Goal: Task Accomplishment & Management: Complete application form

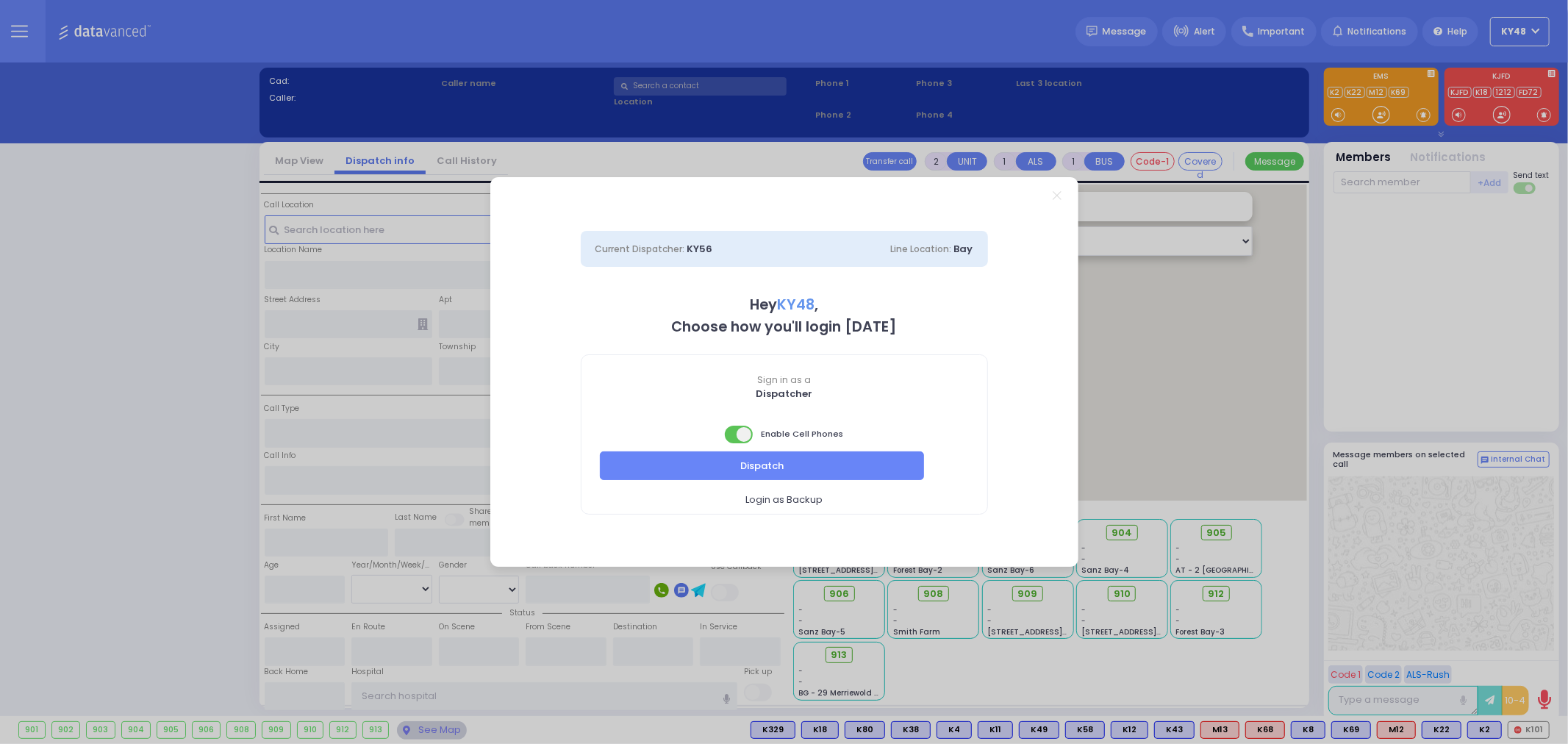
select select "13"
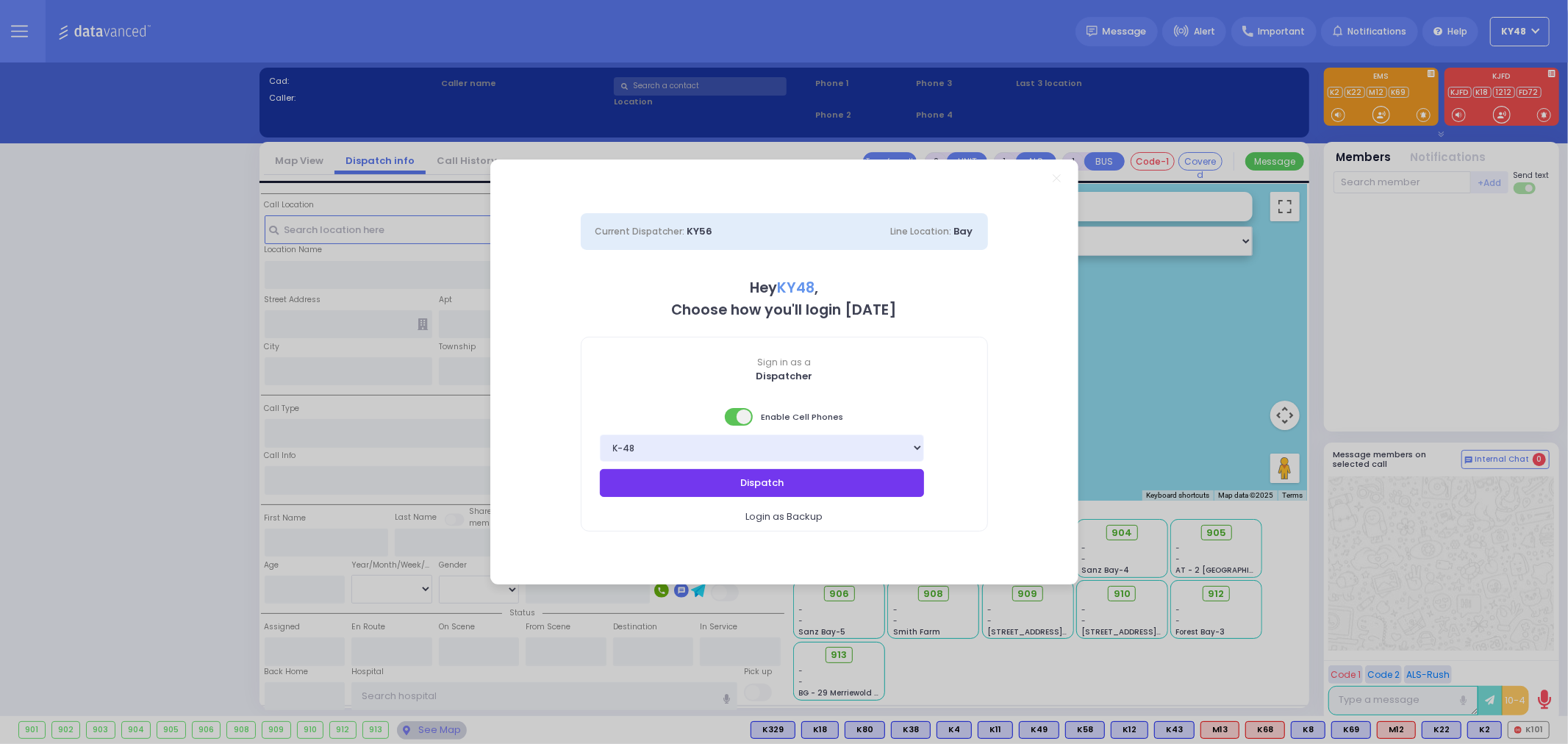
click at [678, 482] on button "Dispatch" at bounding box center [762, 484] width 325 height 28
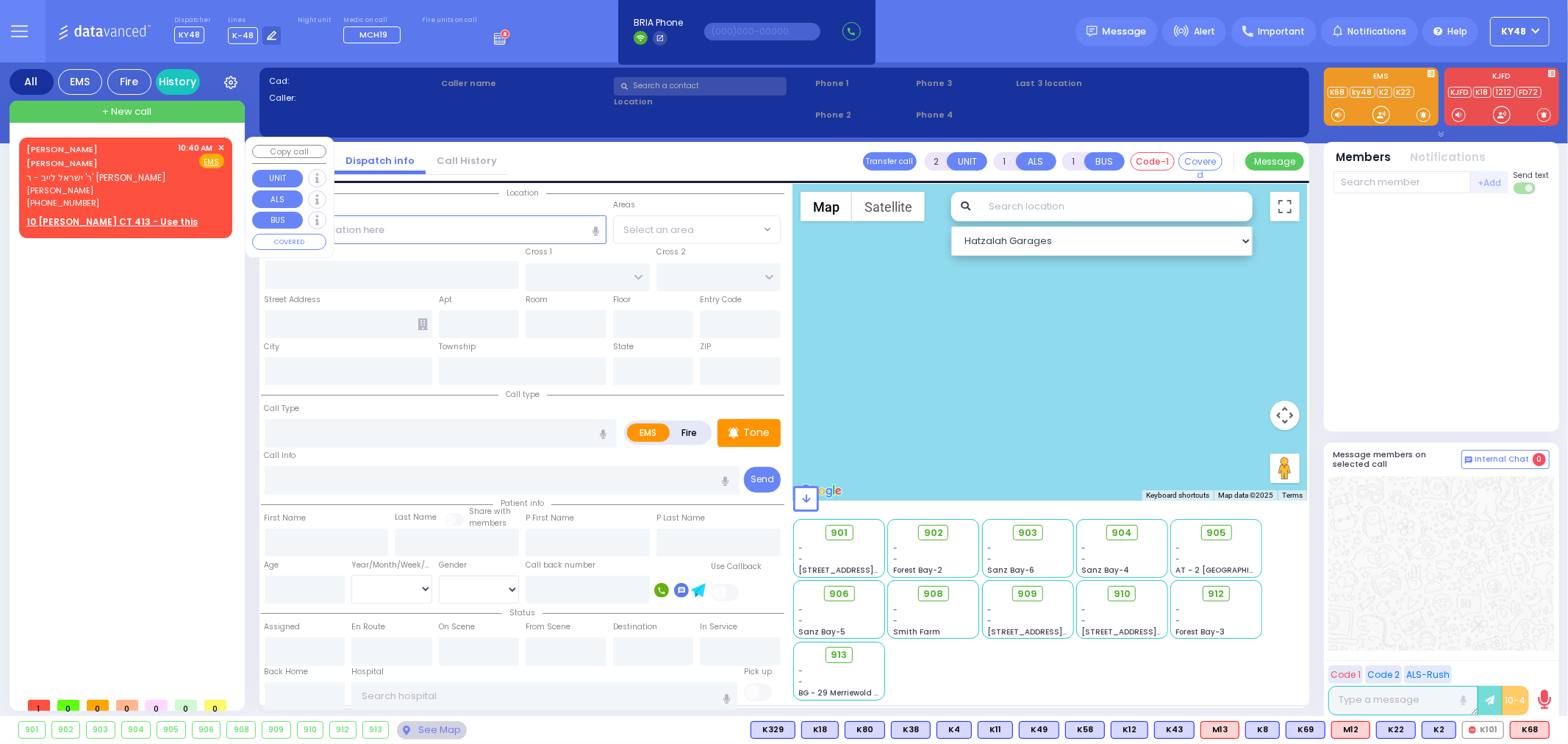
click at [185, 192] on div "10:40 AM ✕ Fire EMS" at bounding box center [202, 175] width 46 height 67
select select
radio input "true"
type input "[PERSON_NAME]"
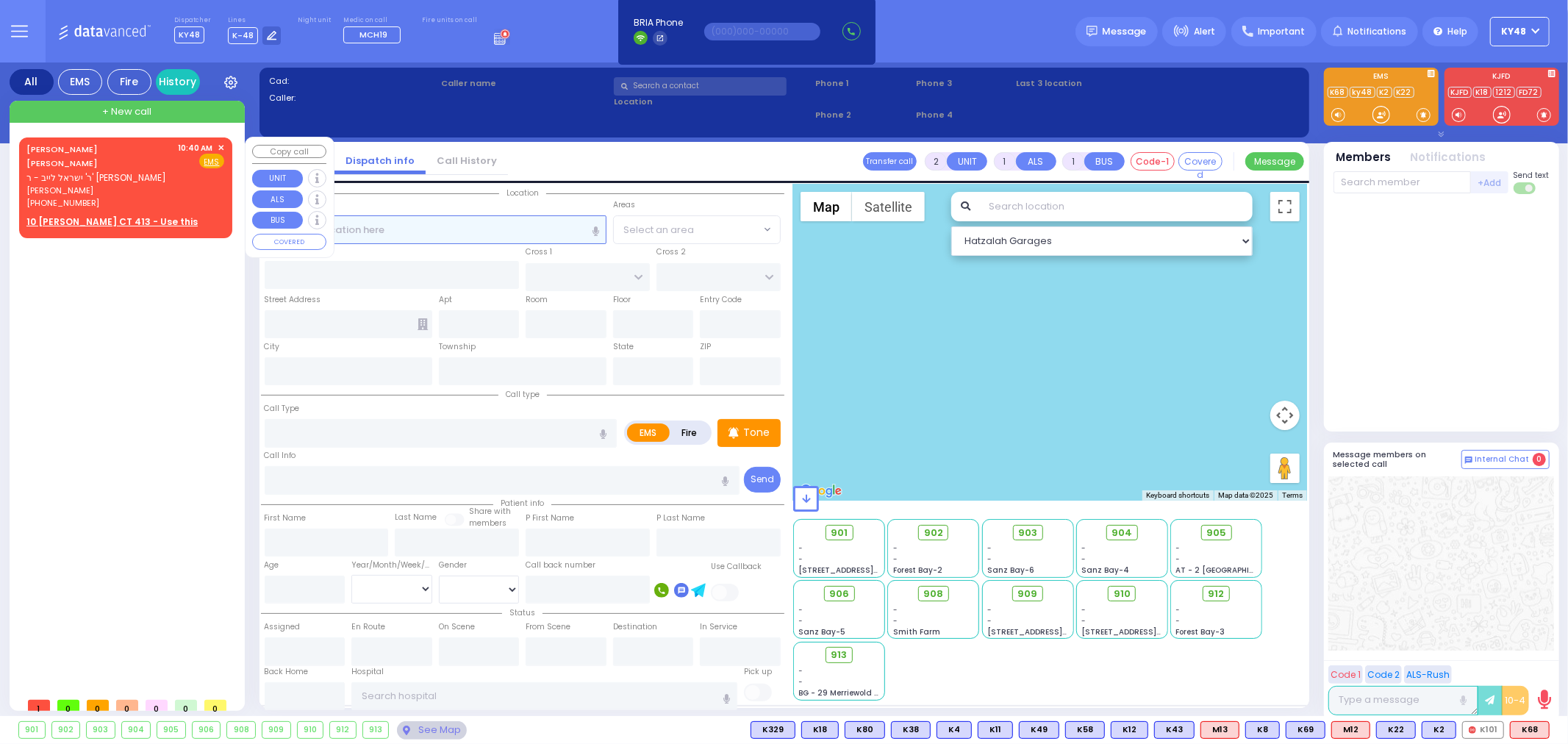
select select
type input "10:40"
select select "Hatzalah Garages"
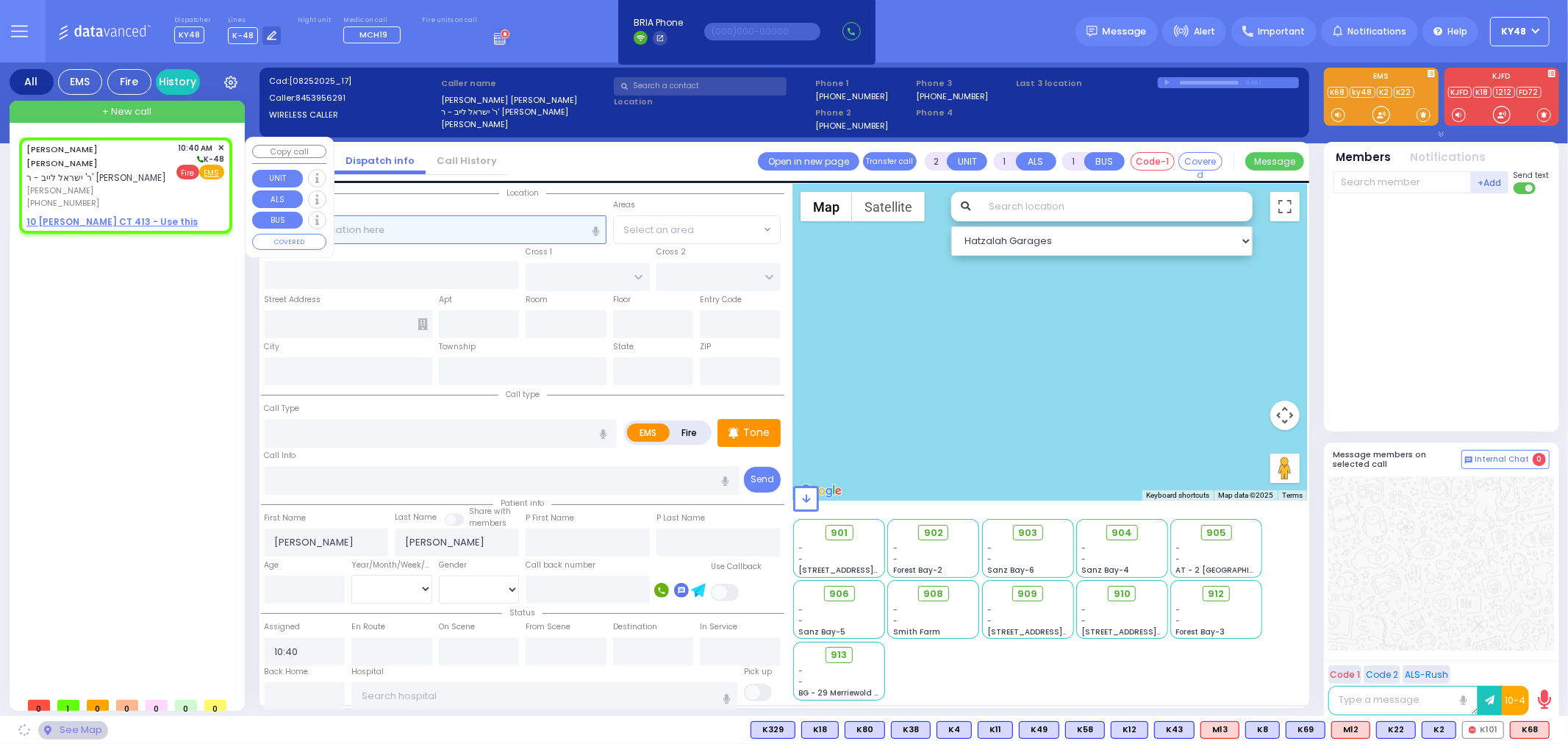
select select
radio input "true"
select select
select select "Hatzalah Garages"
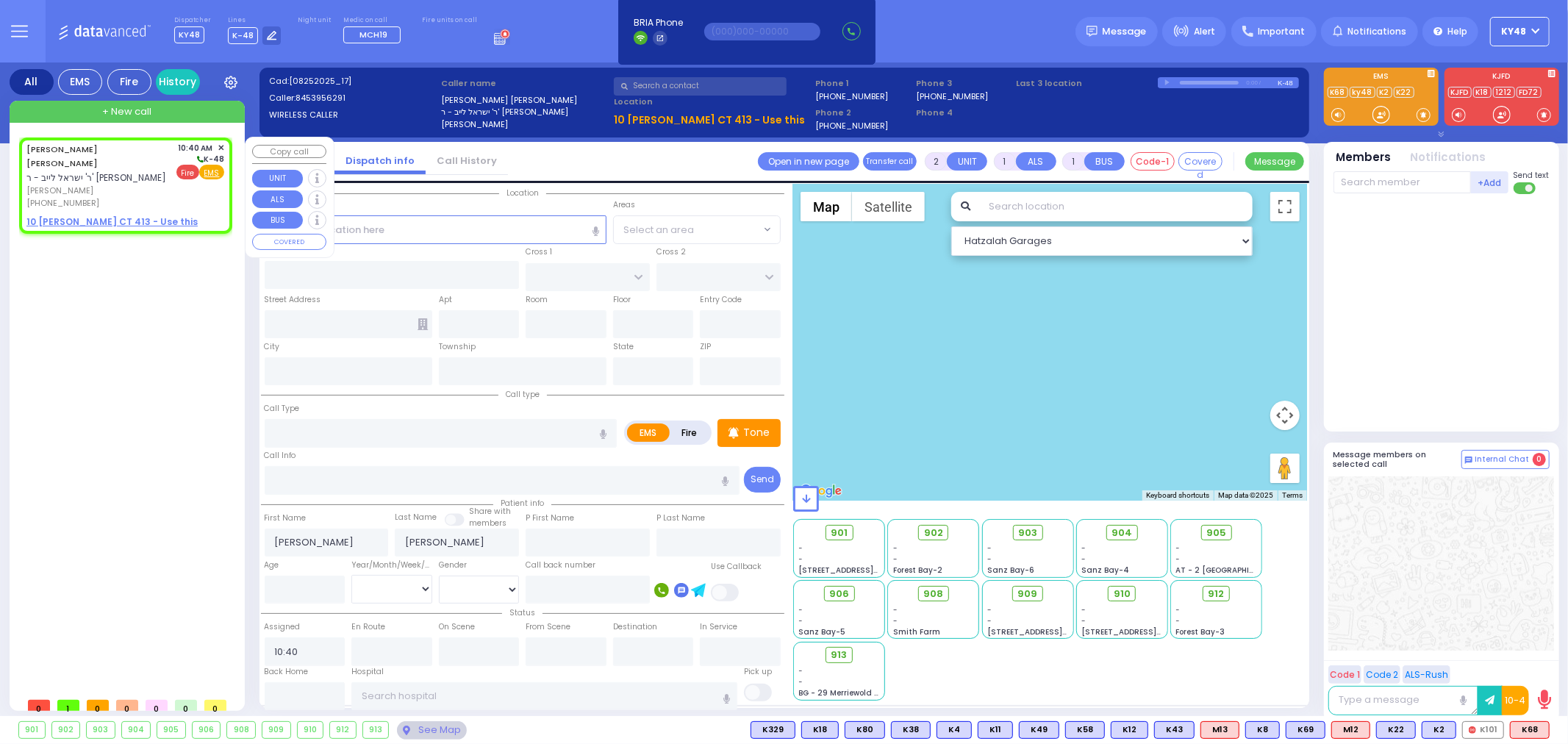
click at [182, 171] on span "Fire" at bounding box center [187, 172] width 23 height 15
select select
radio input "false"
radio input "true"
select select
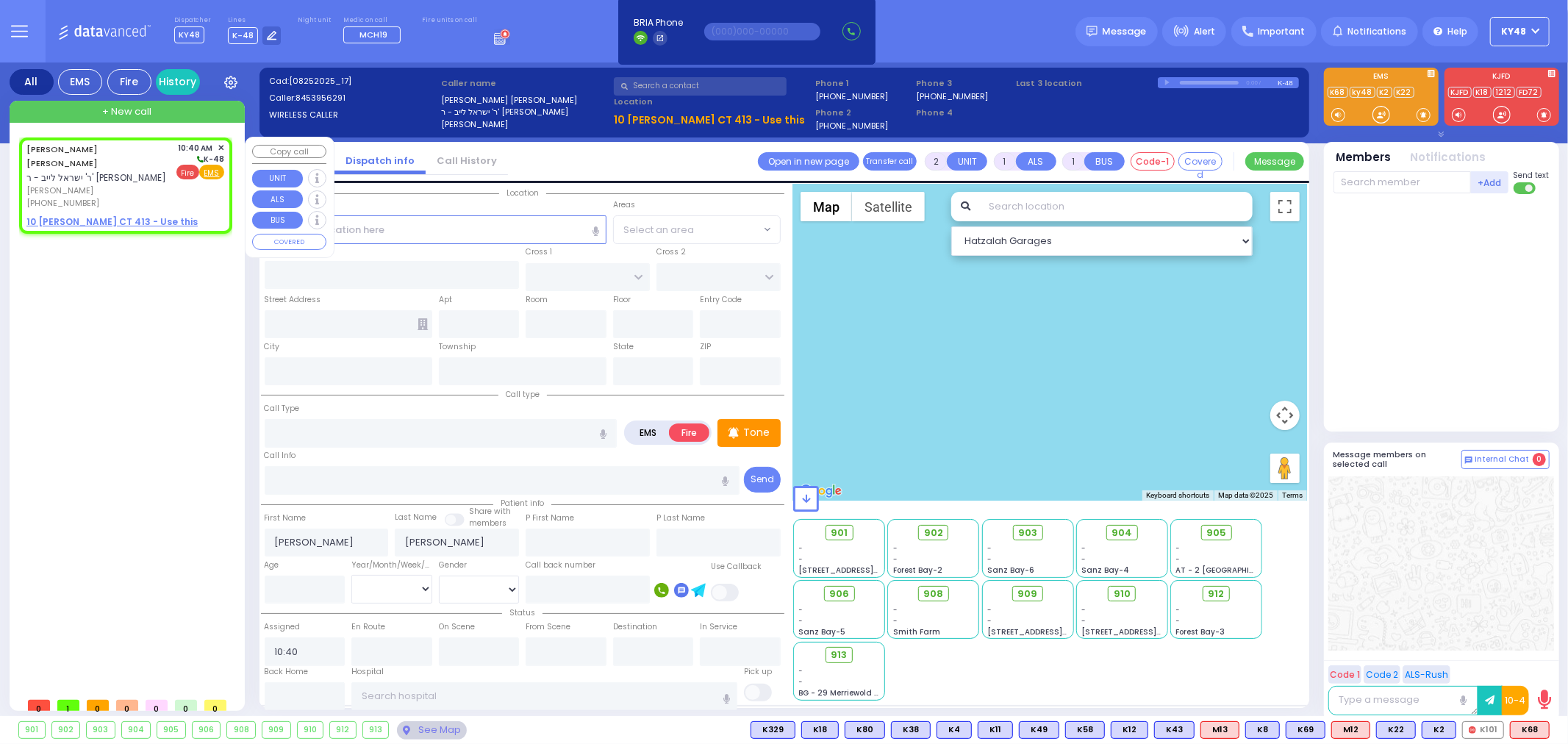
select select "Hatzalah Garages"
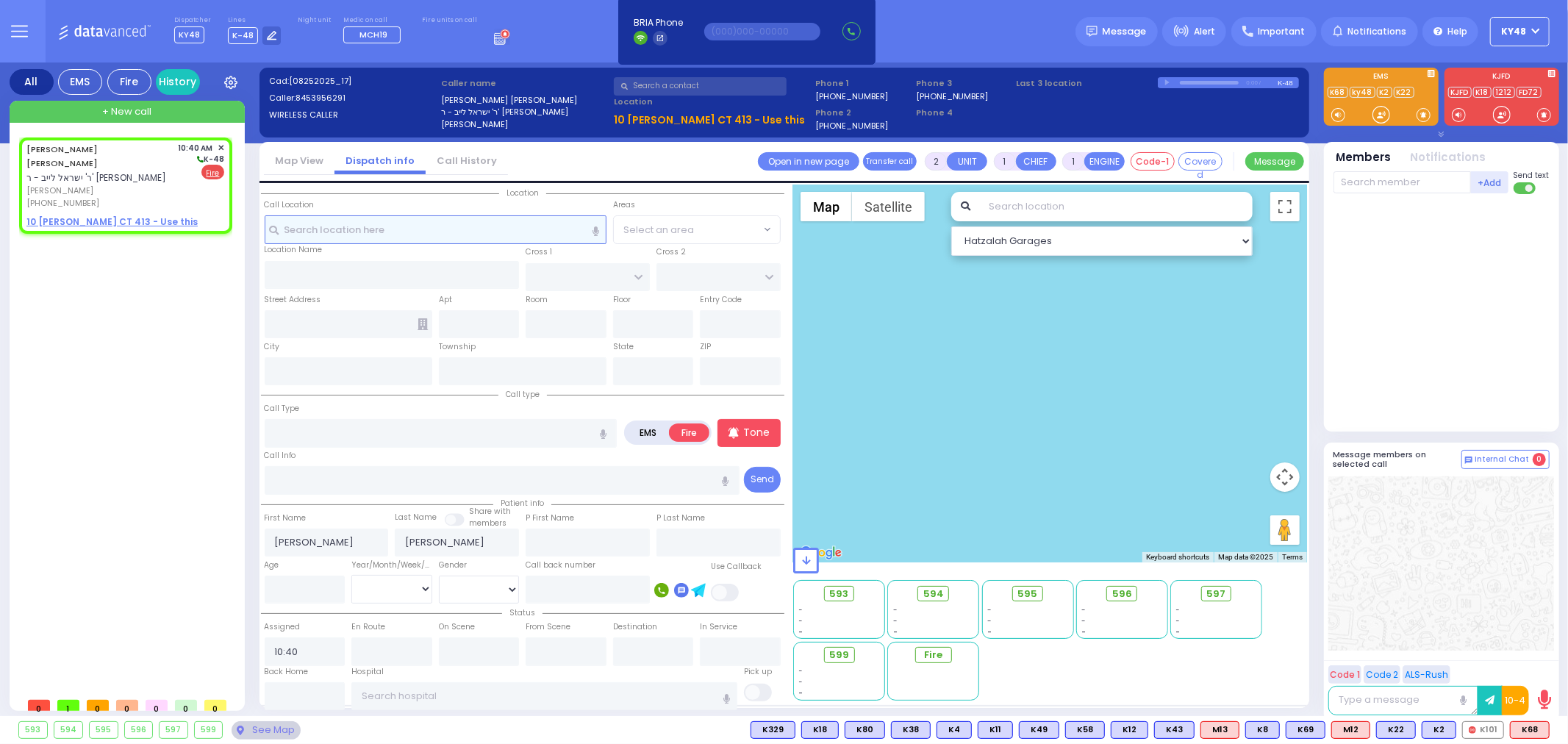
click at [382, 232] on input "text" at bounding box center [435, 230] width 342 height 28
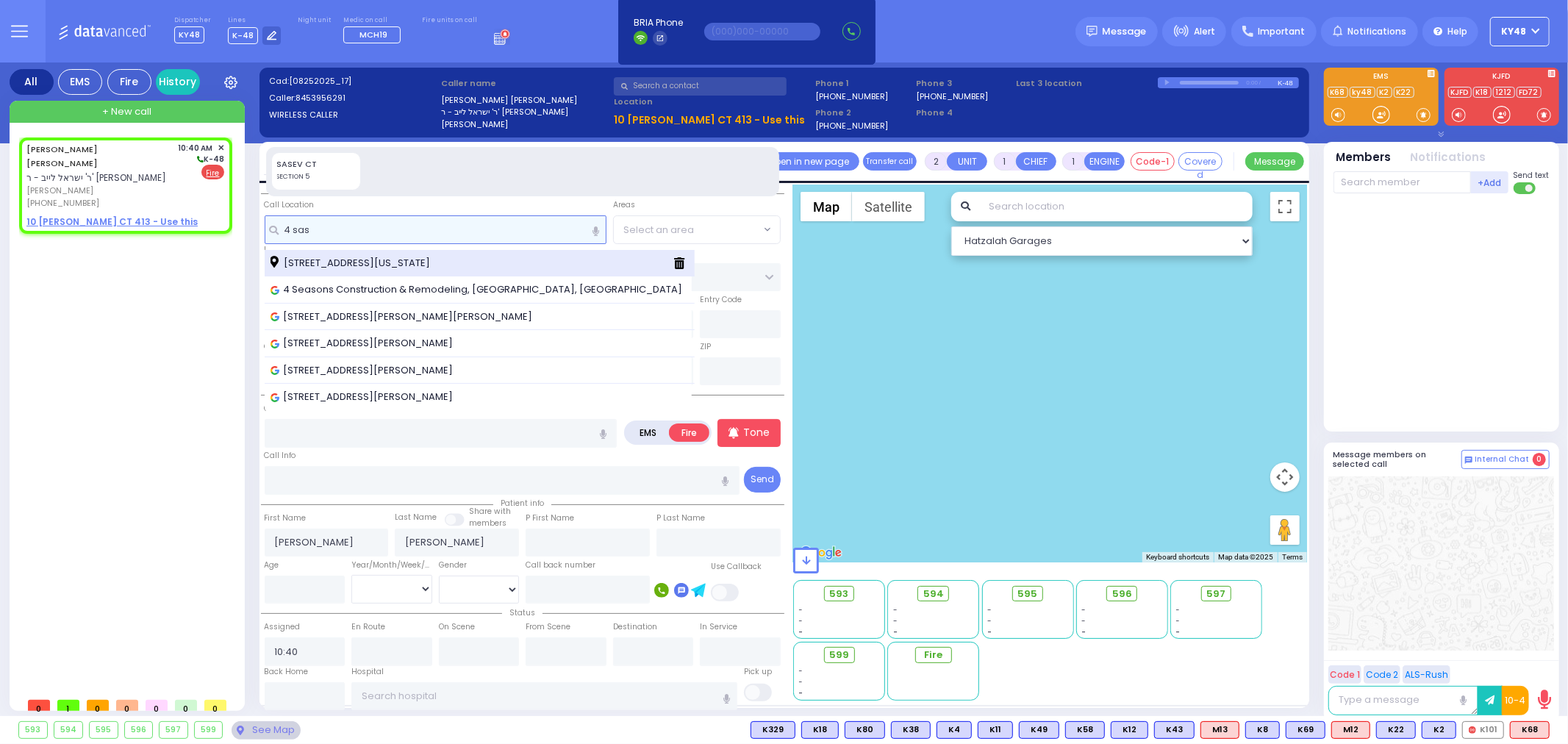
type input "4 sas"
click at [390, 269] on span "[STREET_ADDRESS][US_STATE]" at bounding box center [353, 263] width 165 height 15
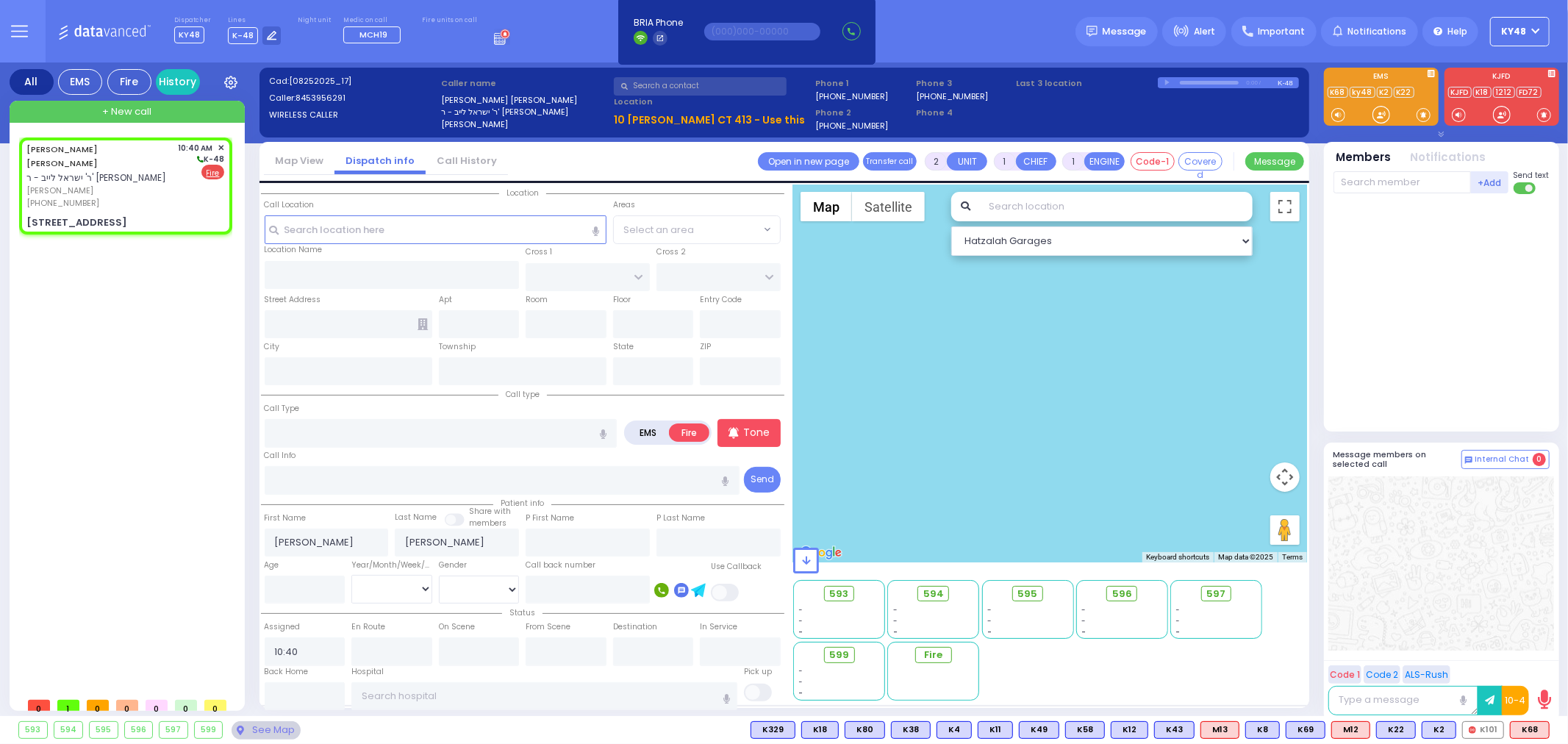
select select
radio input "true"
select select
type input "[GEOGRAPHIC_DATA]"
type input "[STREET_ADDRESS]"
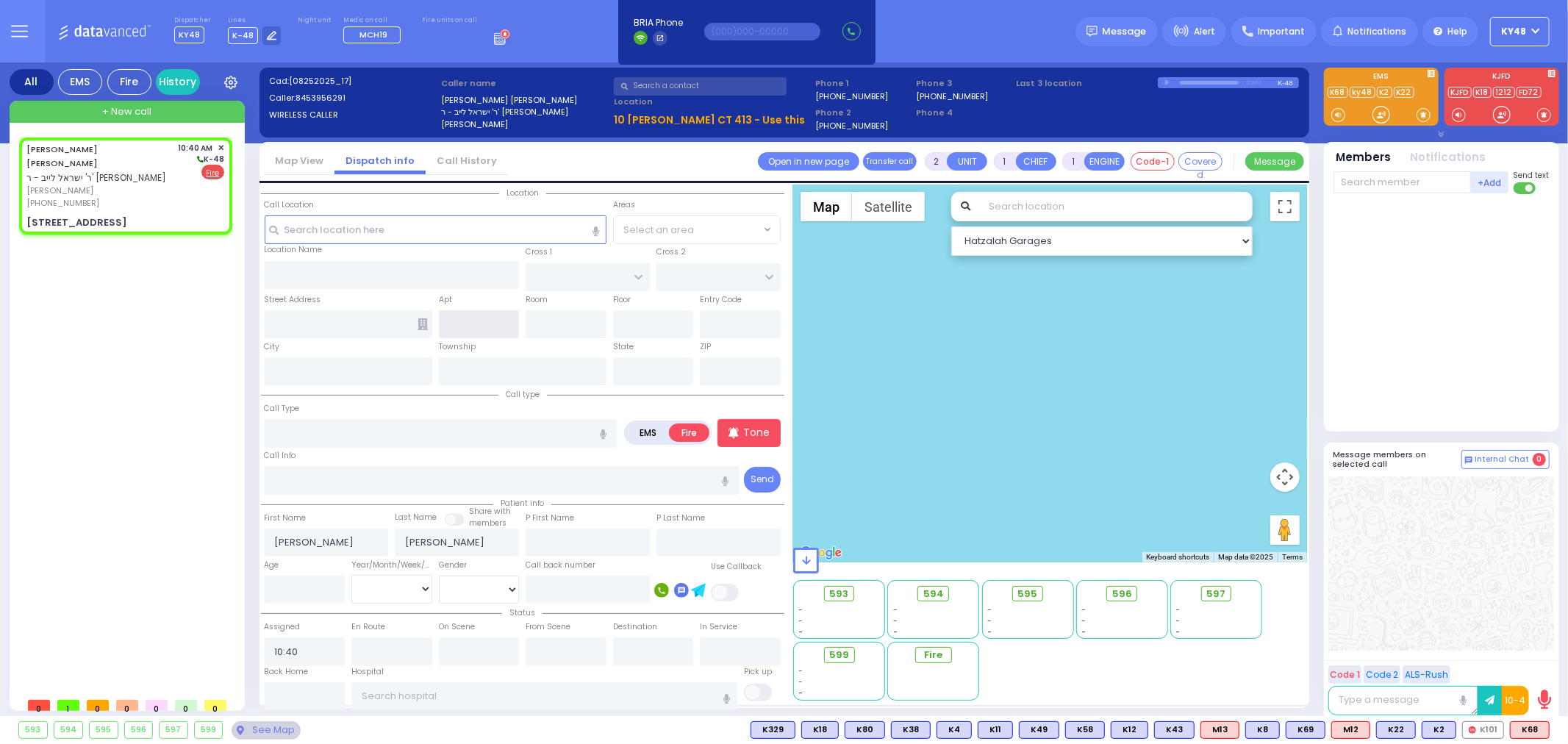
type input "Monroe"
type input "[US_STATE]"
type input "10950"
select select "Hatzalah Garages"
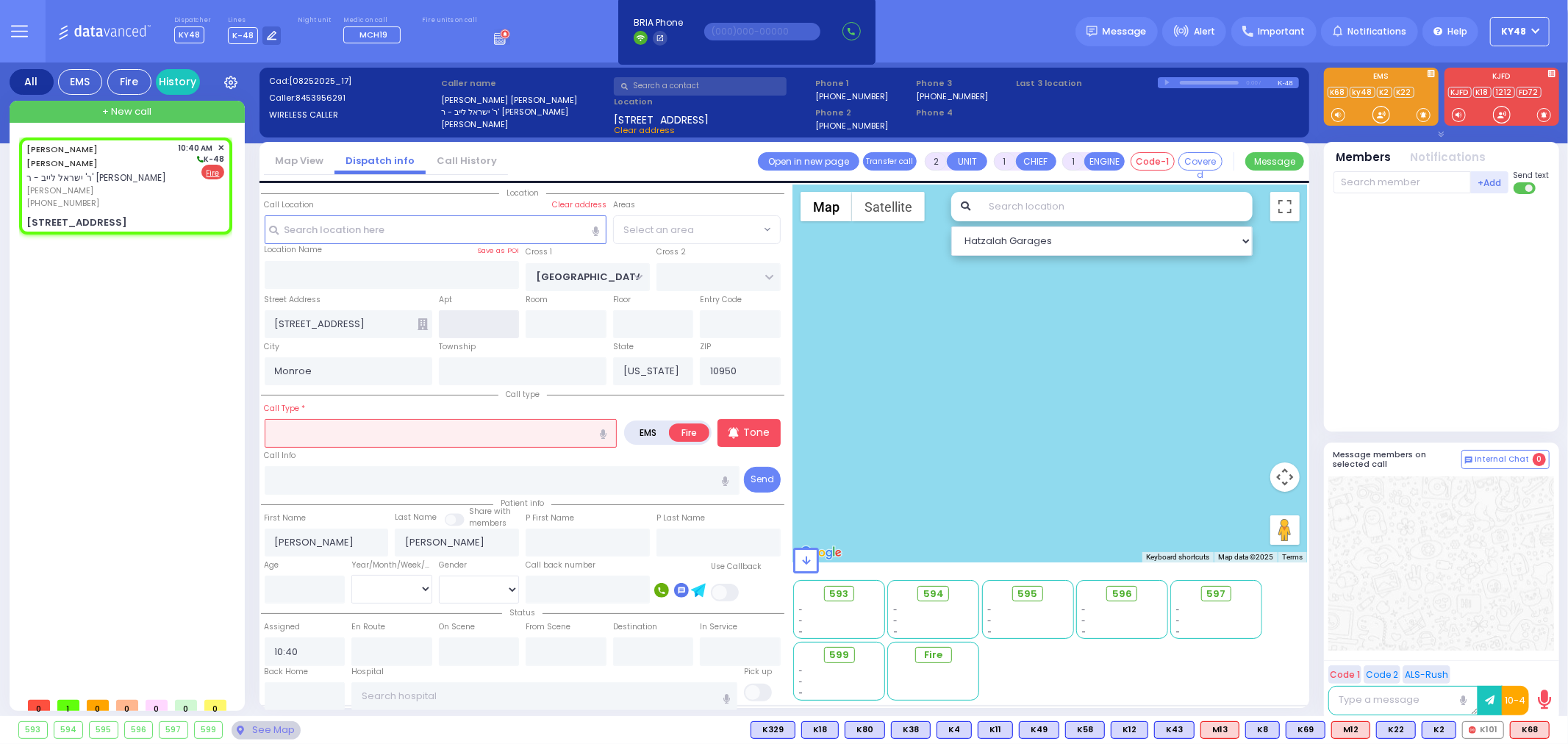
select select "[GEOGRAPHIC_DATA]"
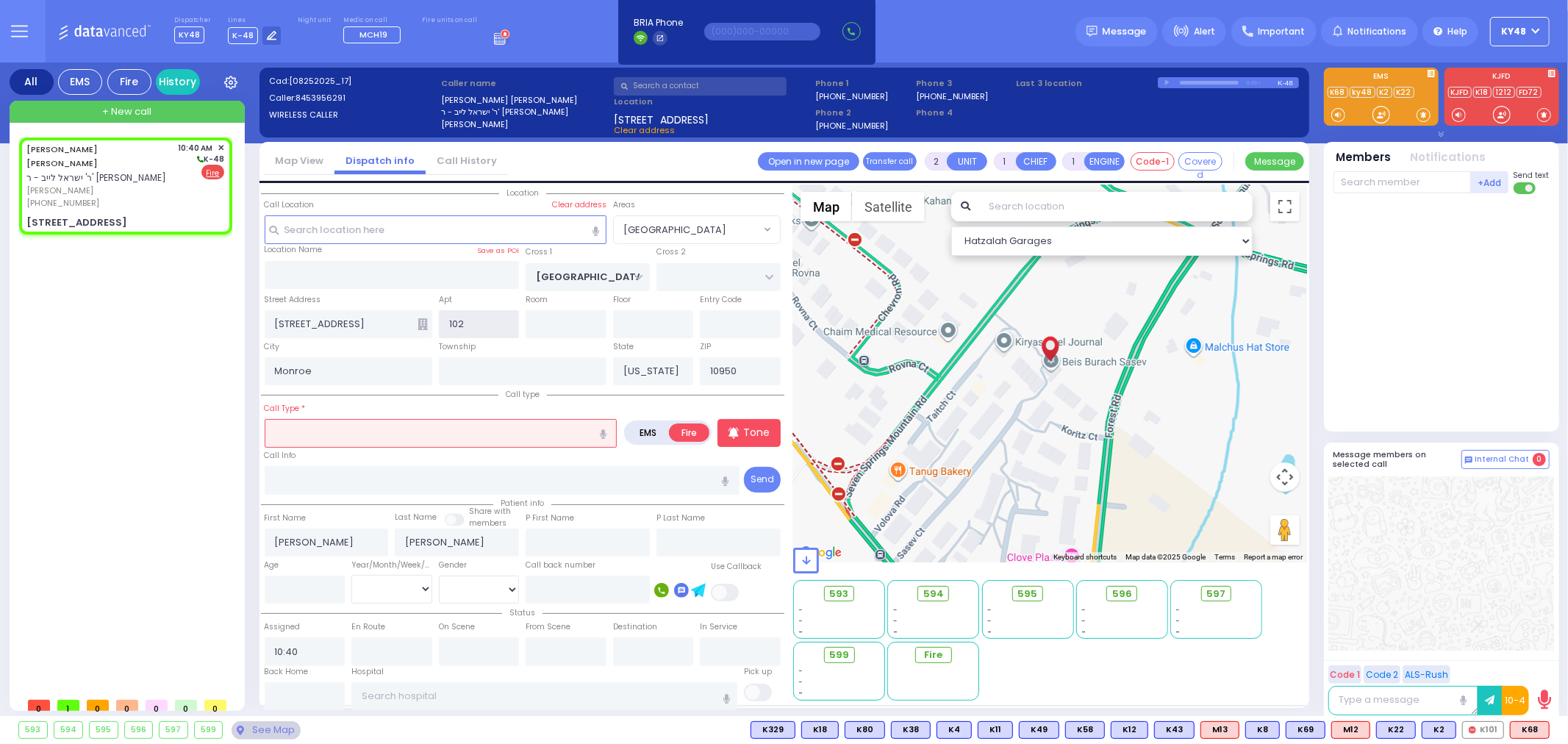
type input "102"
click at [358, 431] on input "text" at bounding box center [441, 434] width 353 height 28
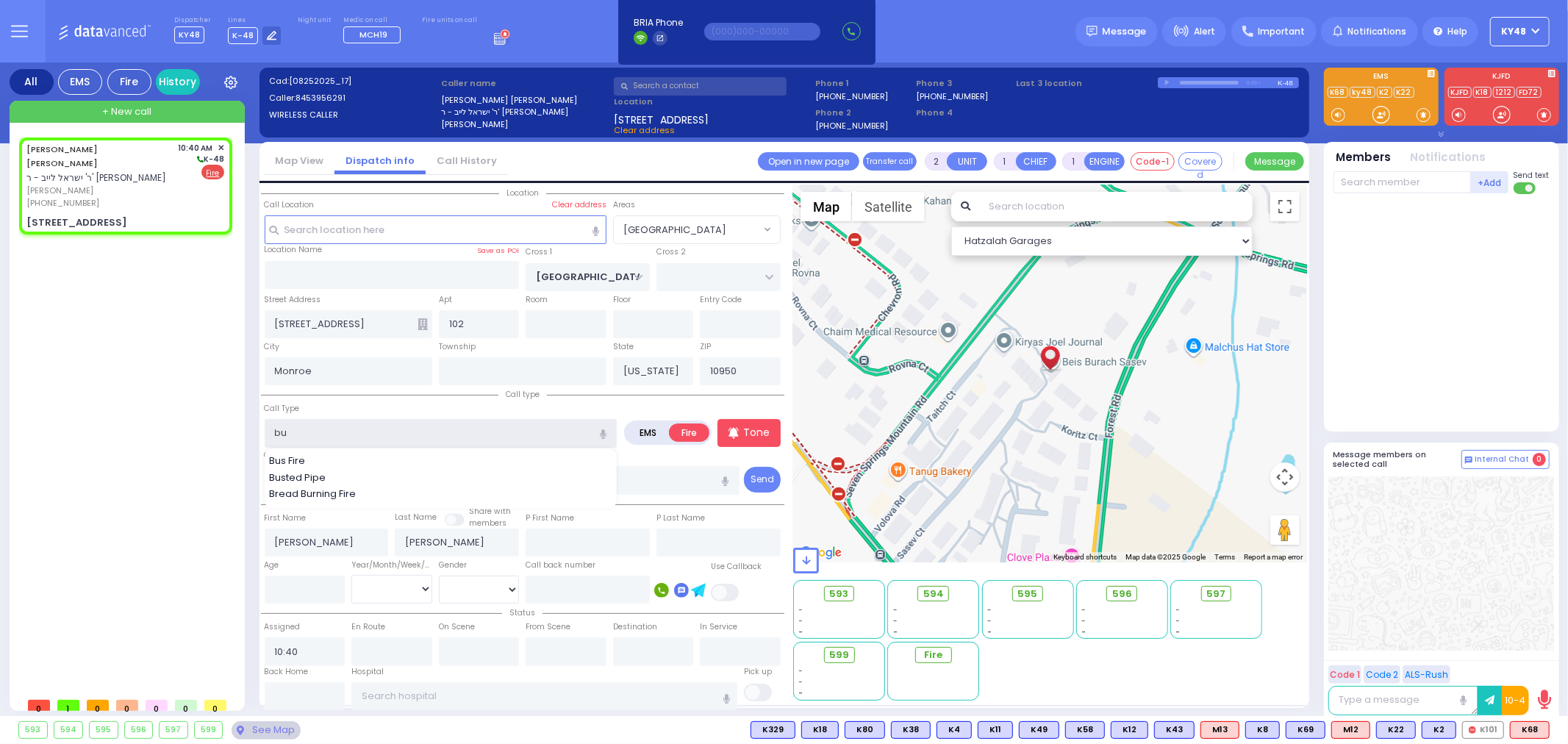
type input "bul"
select select
radio input "true"
select select
select select "Hatzalah Garages"
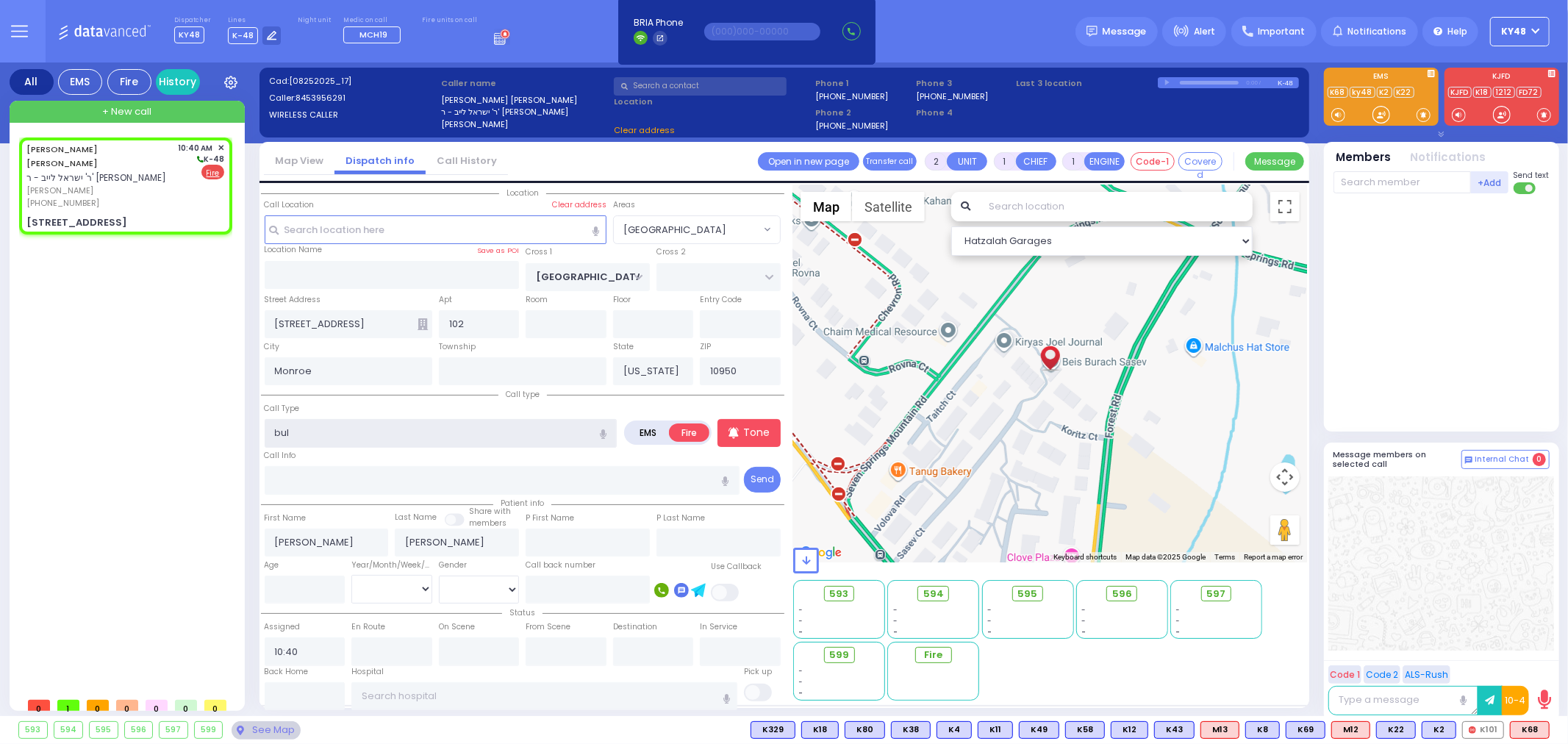
select select "[GEOGRAPHIC_DATA]"
type input "bu"
select select
radio input "true"
select select
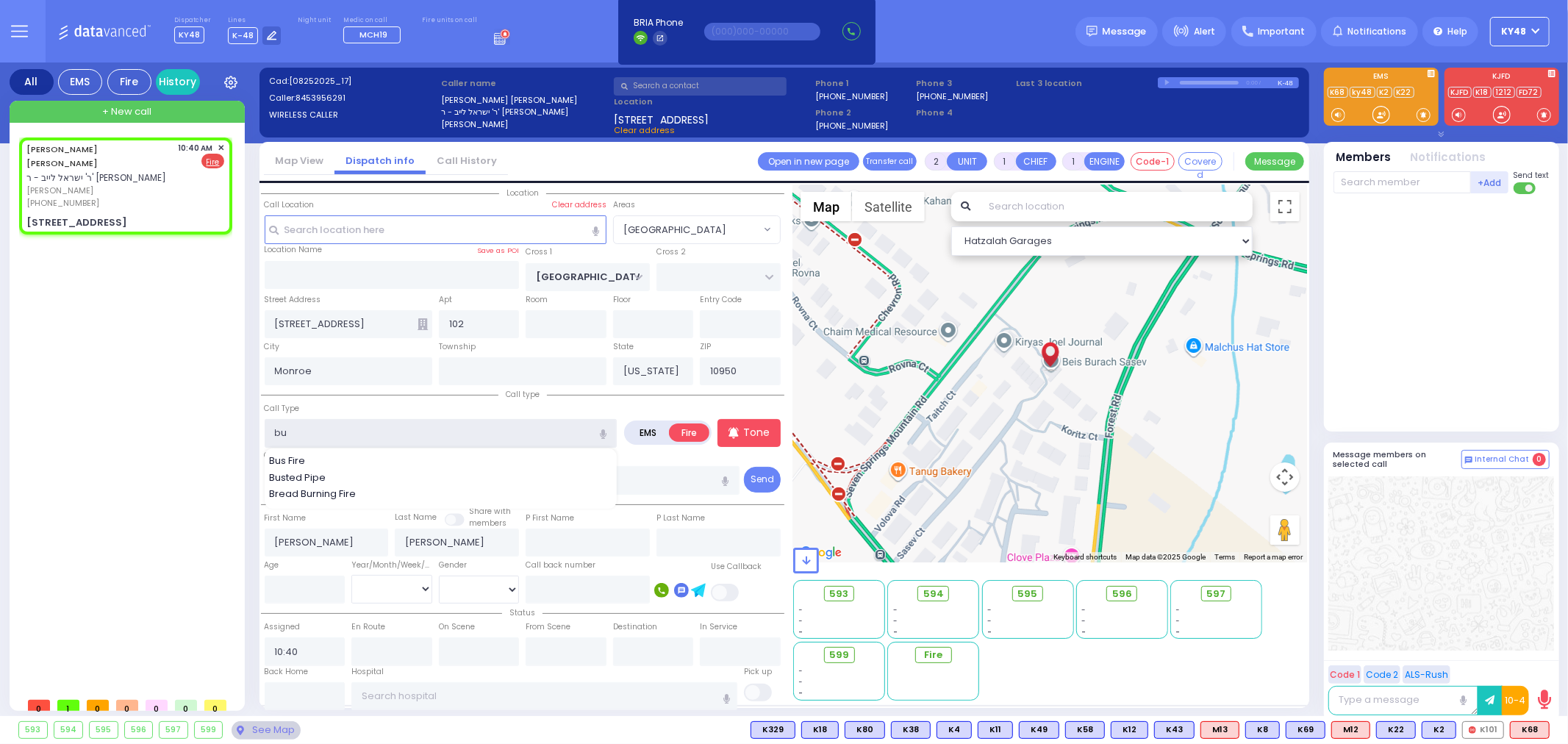
select select "Hatzalah Garages"
select select "[GEOGRAPHIC_DATA]"
select select
radio input "true"
select select
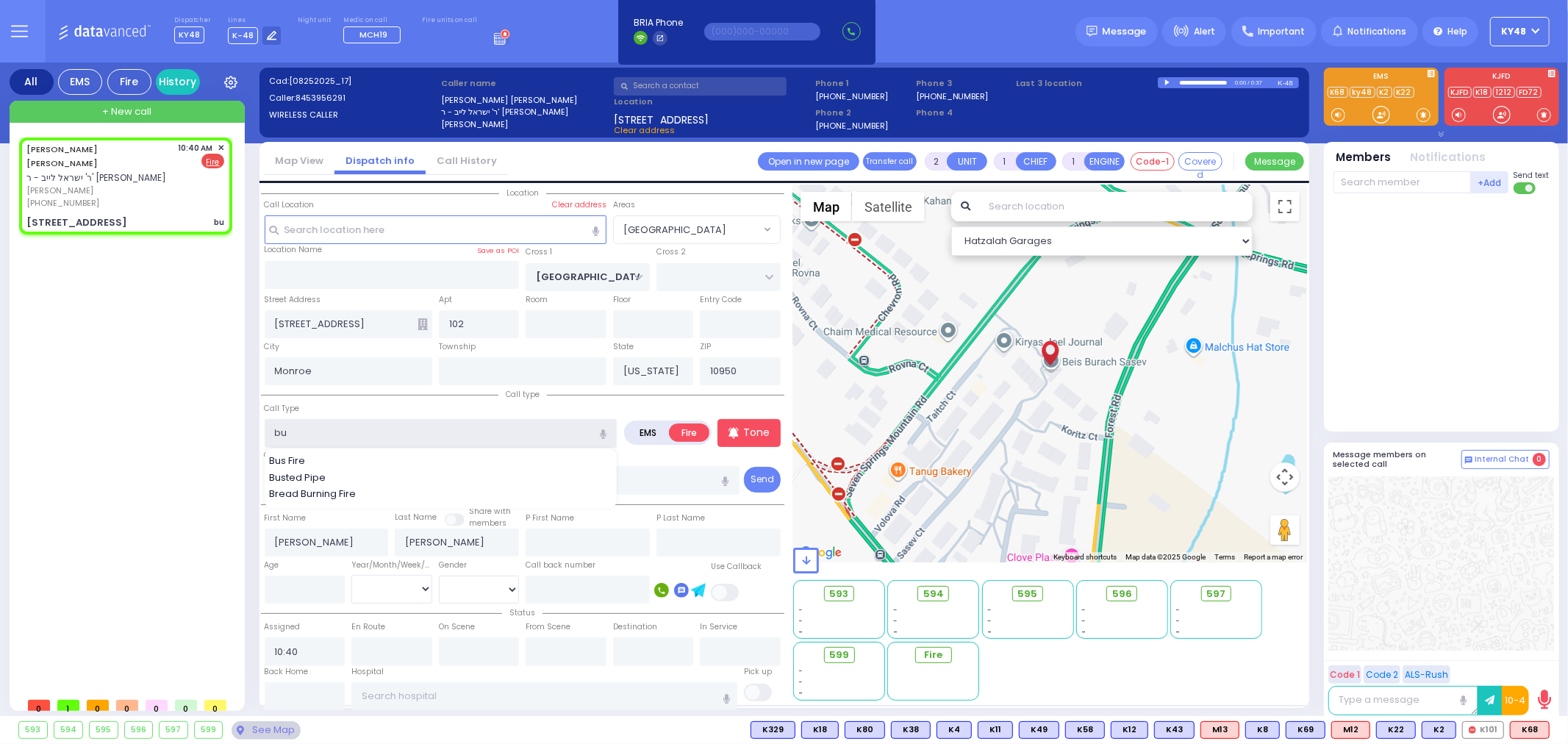
select select "Hatzalah Garages"
select select "[GEOGRAPHIC_DATA]"
type input "bu"
click at [747, 429] on p "Tone" at bounding box center [757, 433] width 26 height 15
select select
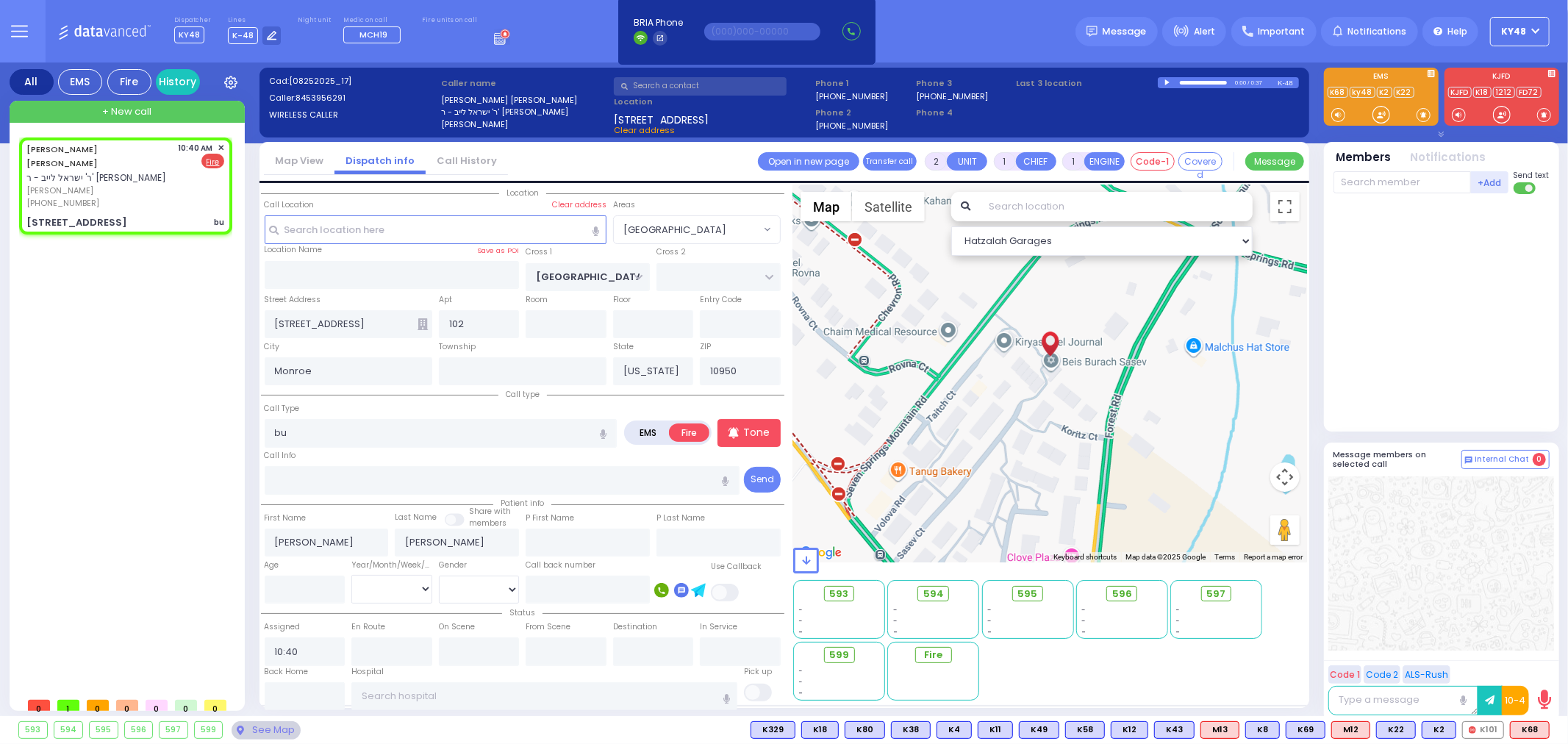
radio input "true"
select select
select select "Hatzalah Garages"
select select "[GEOGRAPHIC_DATA]"
click at [298, 427] on input "bu" at bounding box center [441, 434] width 353 height 28
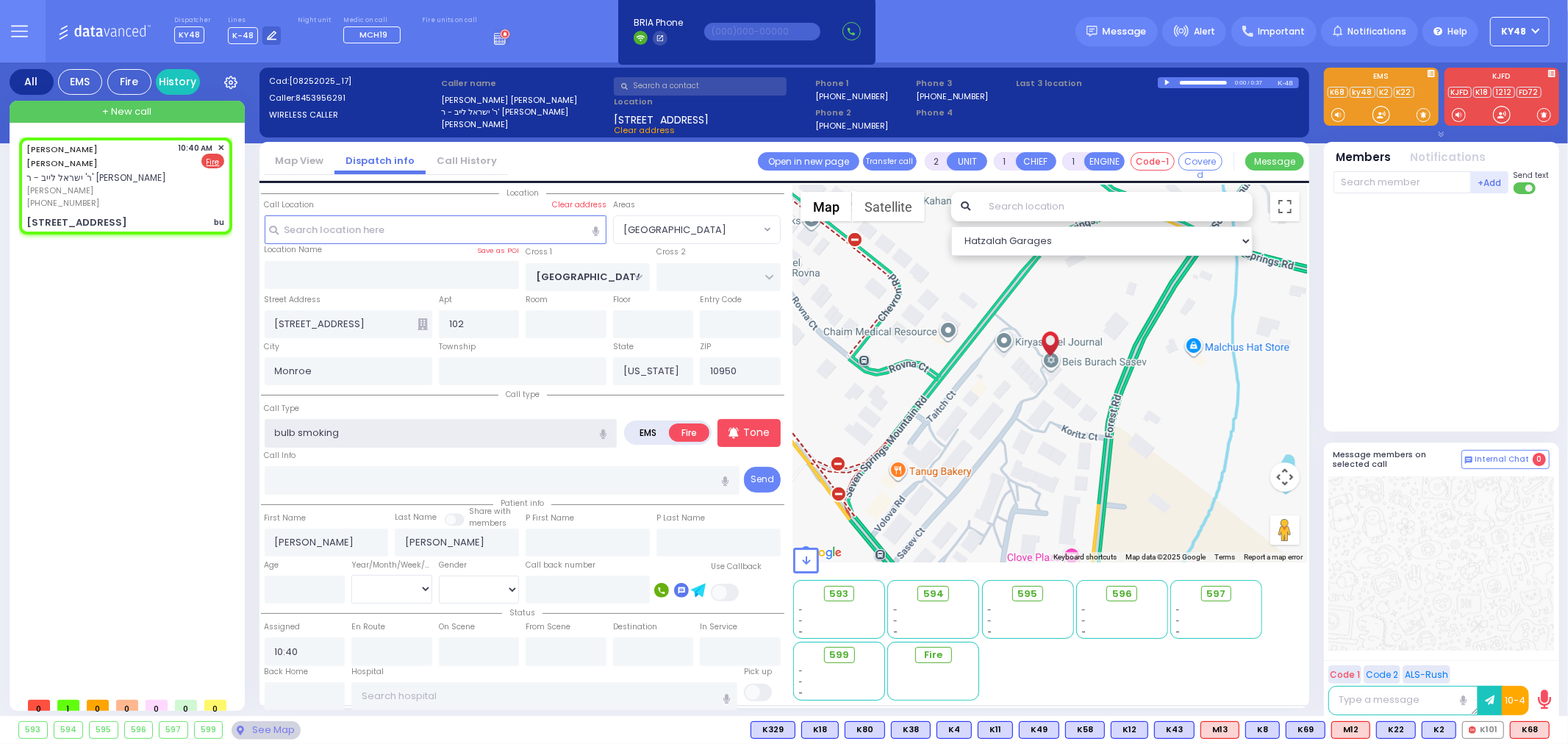
type input "bulb smoking"
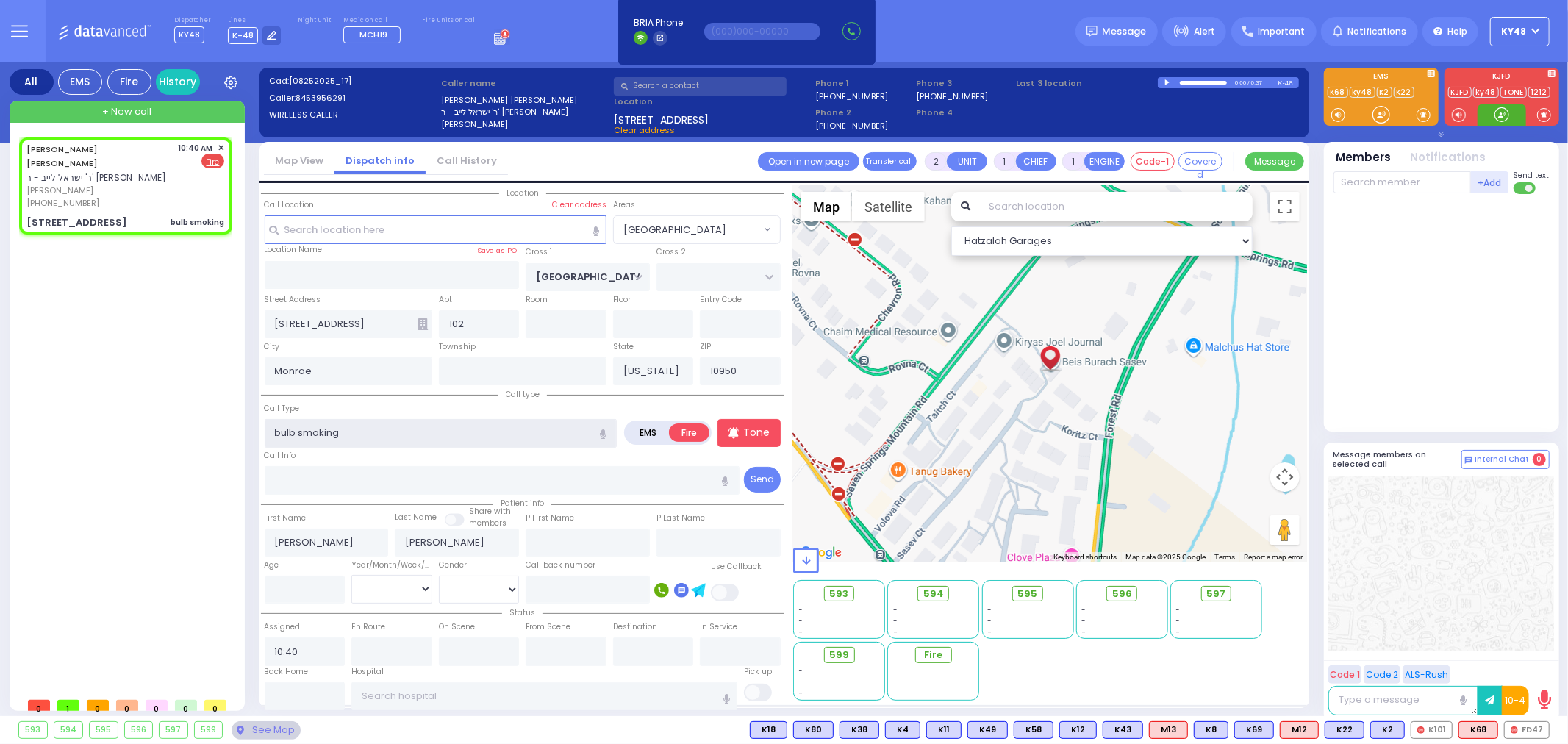
select select
radio input "true"
select select
select select "Hatzalah Garages"
select select "[GEOGRAPHIC_DATA]"
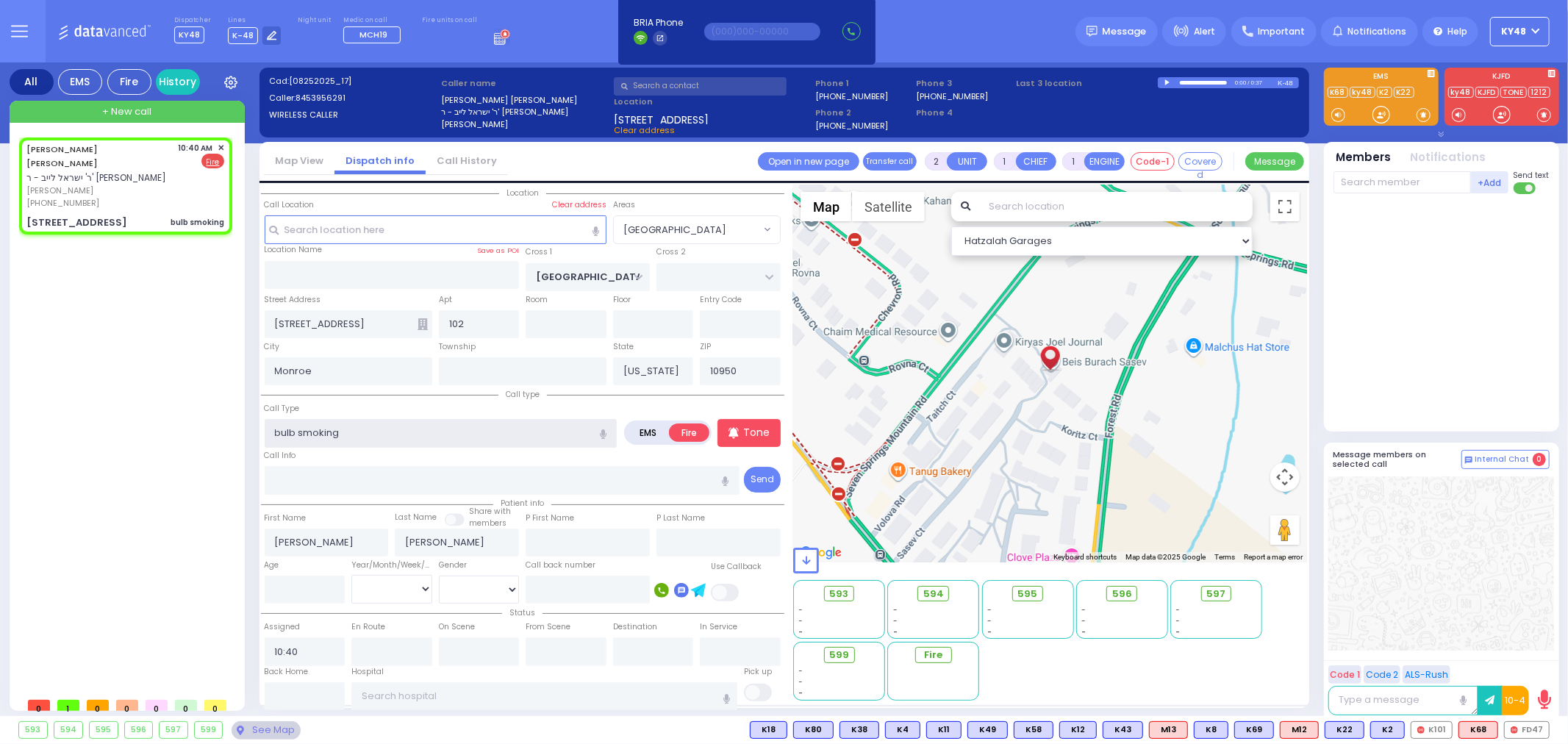
type input "bulb smoking"
click at [1361, 184] on input "text" at bounding box center [1402, 182] width 137 height 22
type input "47"
select select
radio input "true"
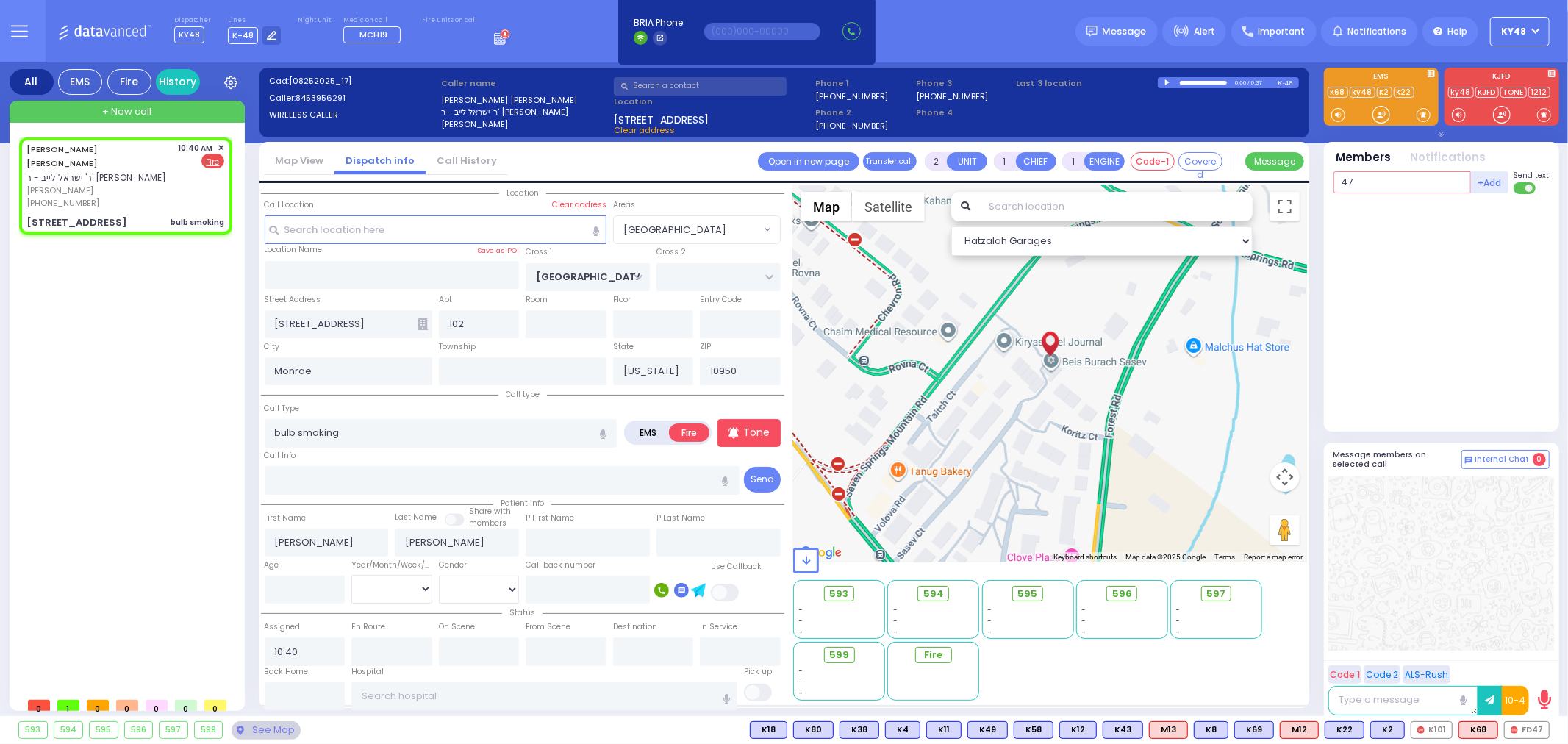
select select
select select "Hatzalah Garages"
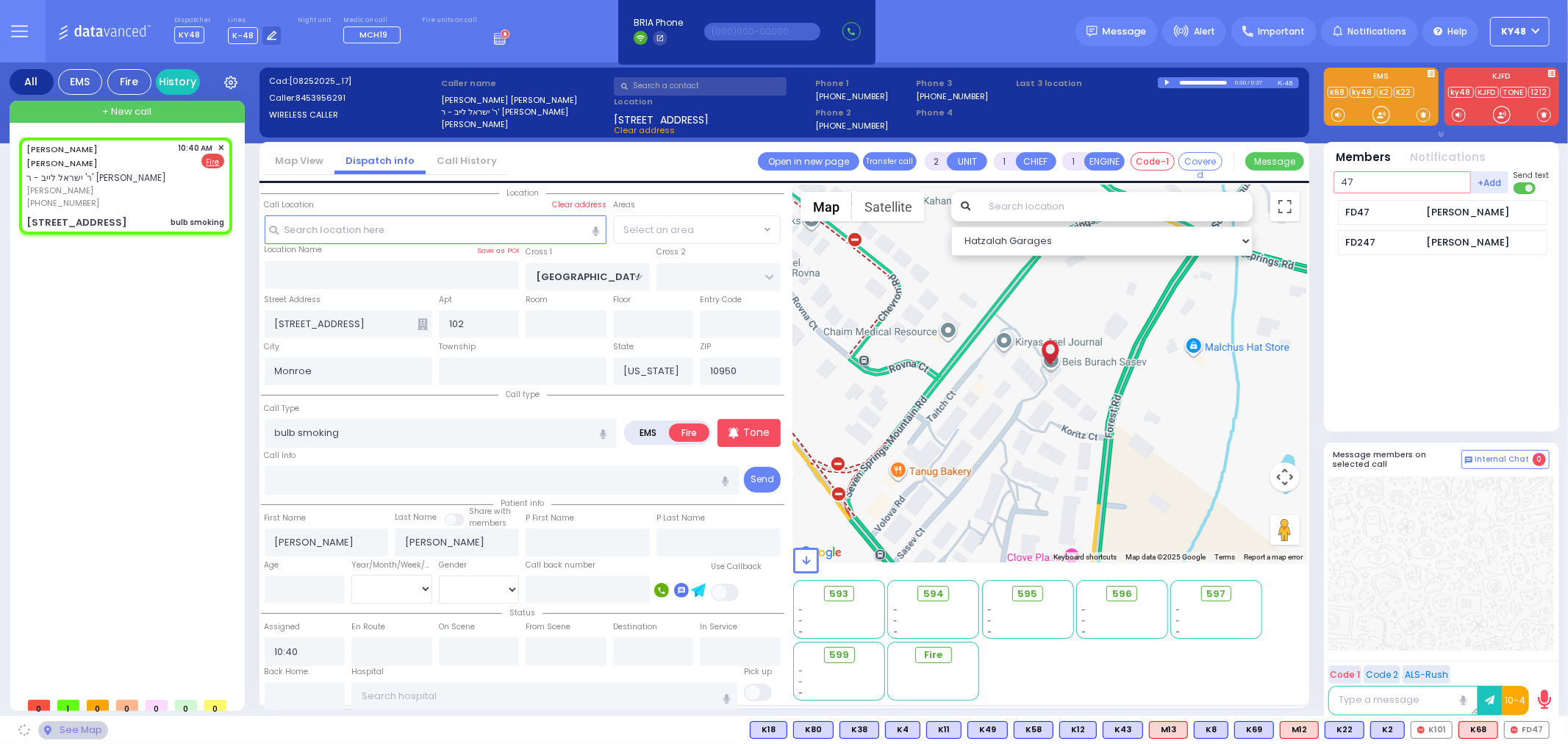
select select "[GEOGRAPHIC_DATA]"
type input "47"
click at [1410, 218] on div "FD47" at bounding box center [1383, 213] width 74 height 15
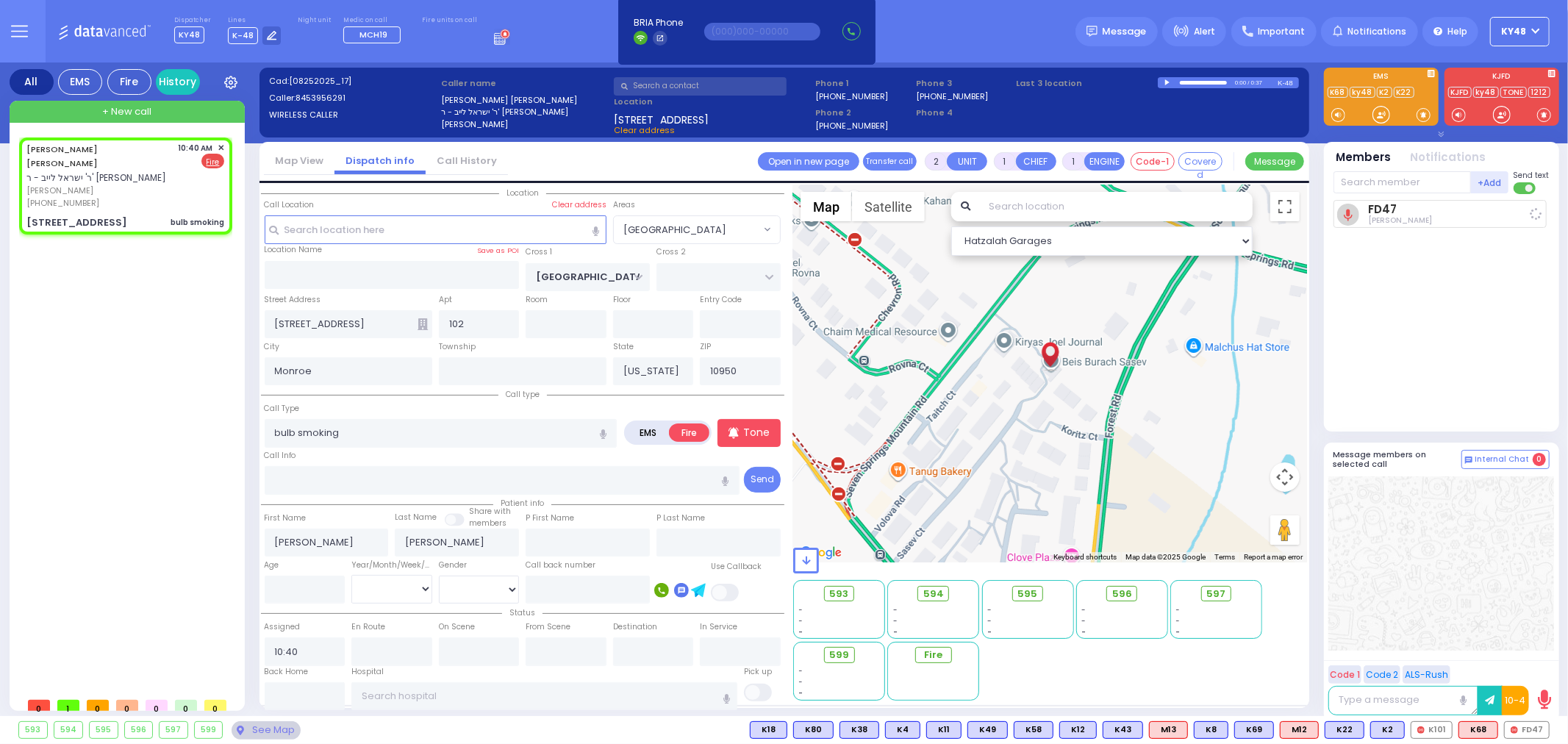
select select
radio input "true"
select select
type input "10:42"
select select "Hatzalah Garages"
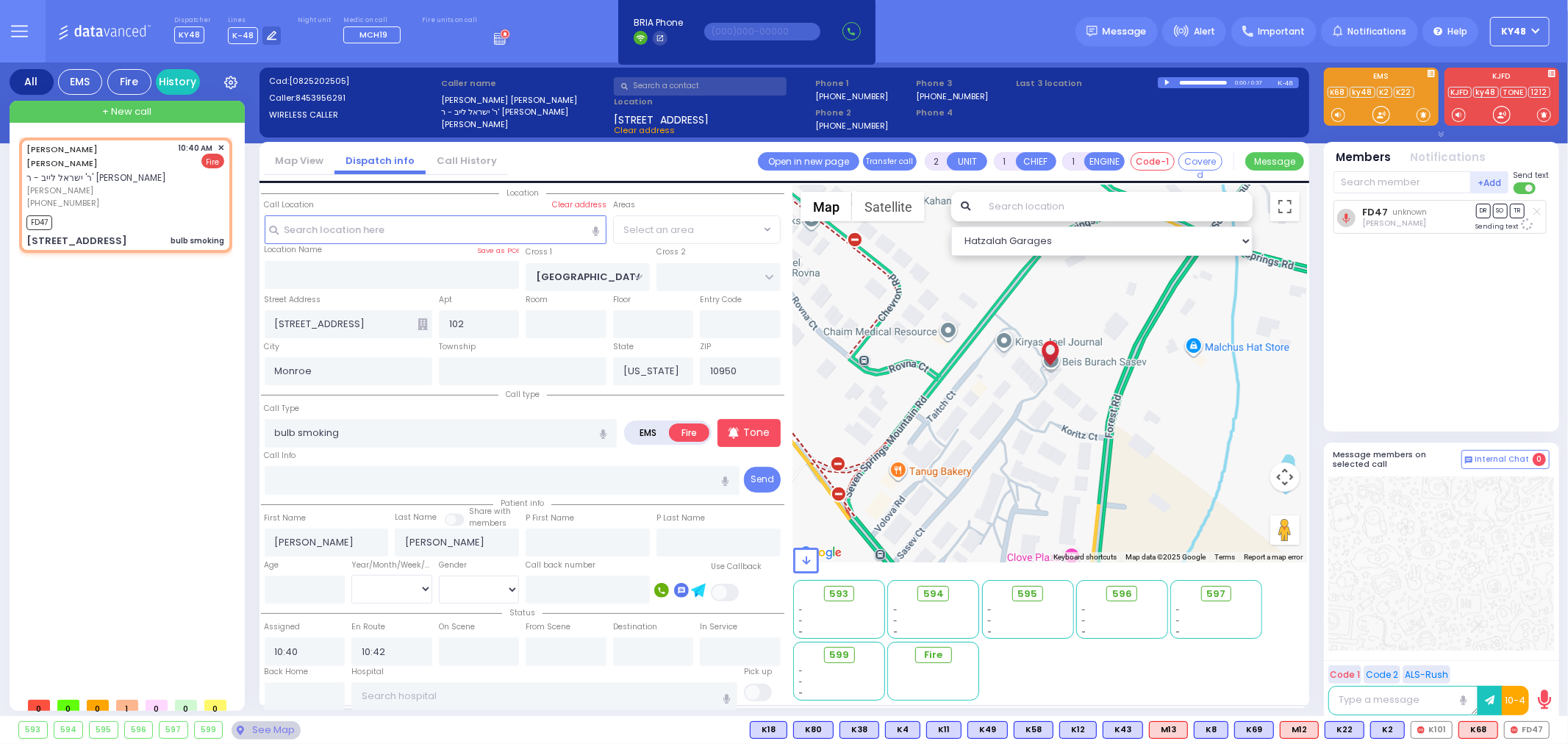
select select "[GEOGRAPHIC_DATA]"
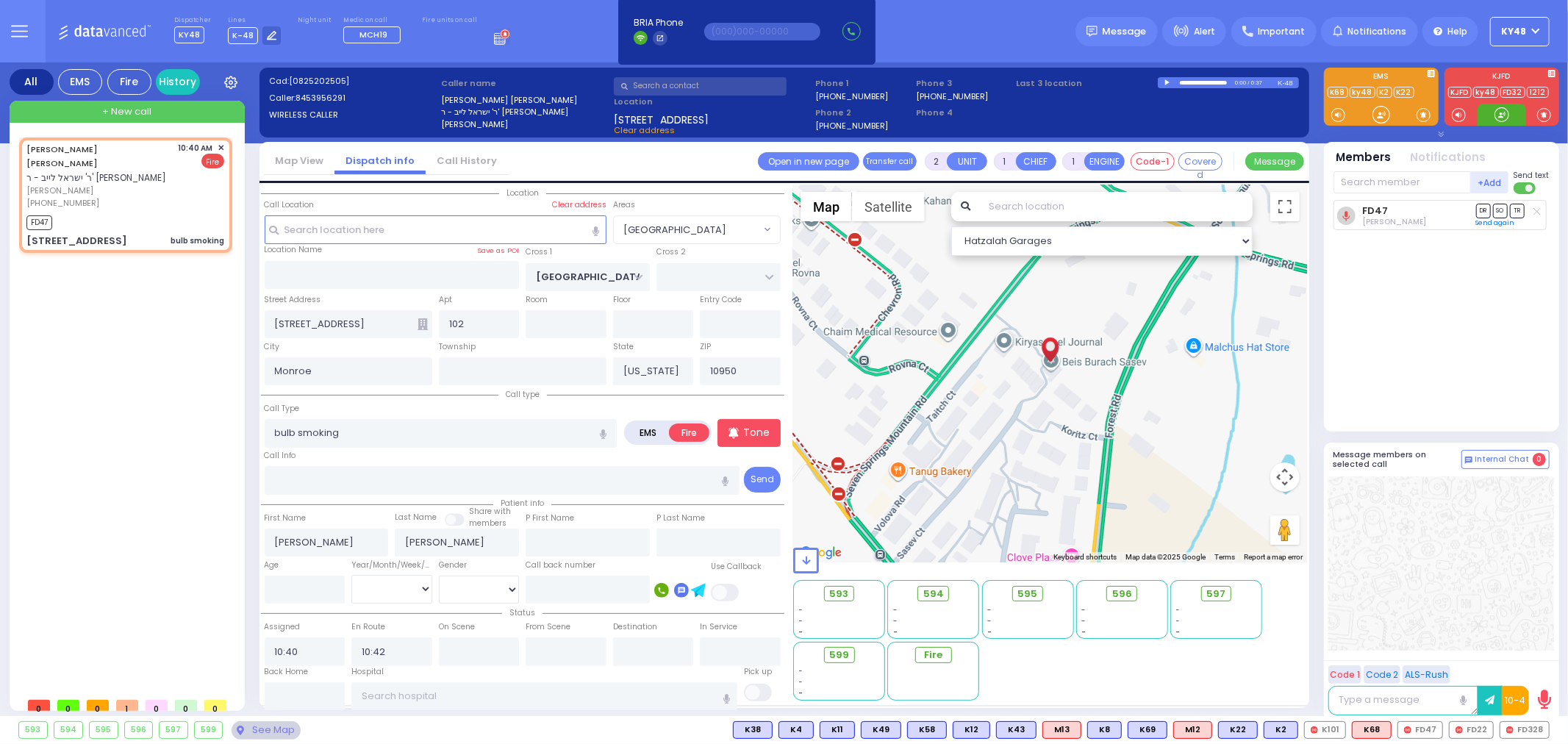
click at [1504, 120] on div at bounding box center [1503, 115] width 15 height 15
click at [1375, 189] on input "text" at bounding box center [1402, 182] width 137 height 22
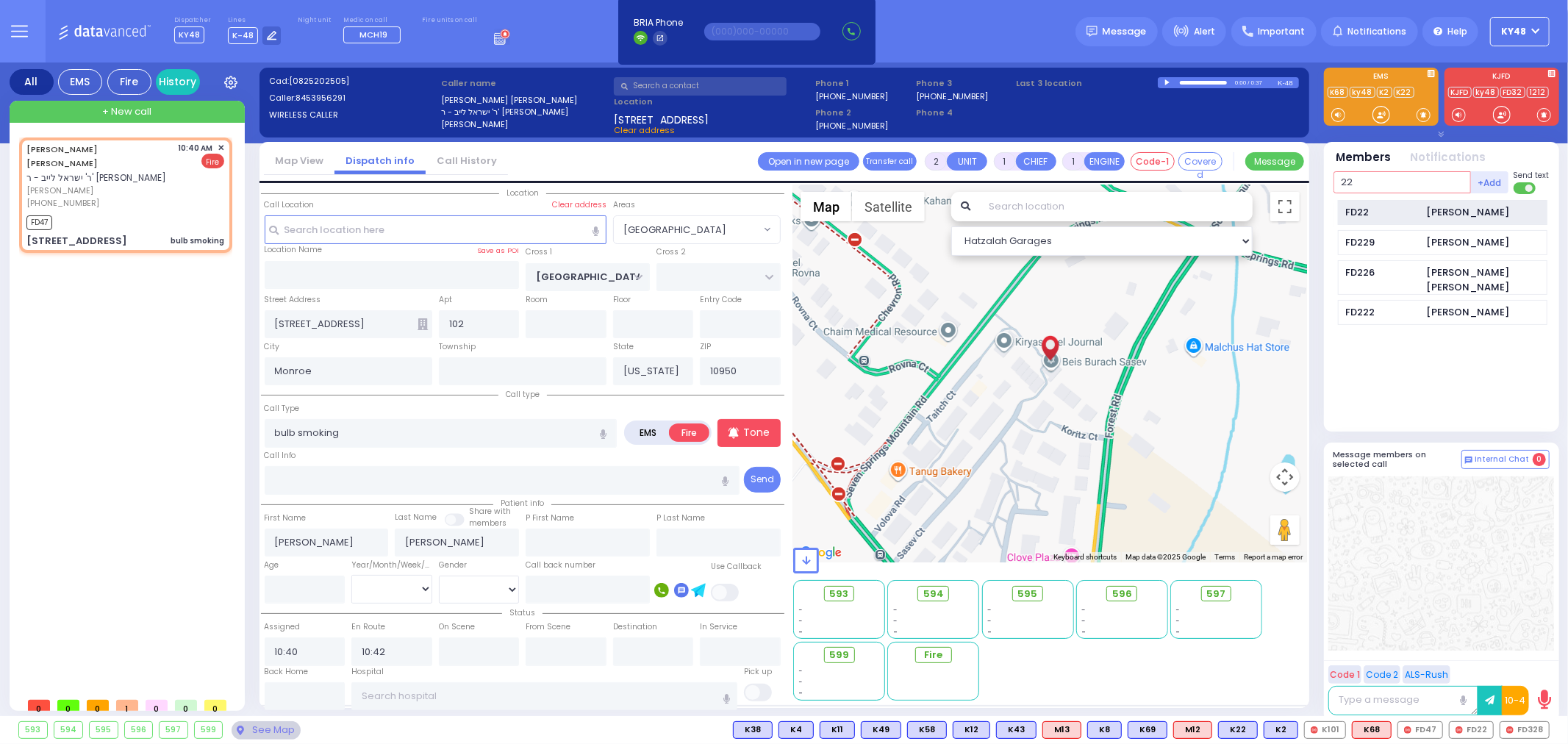
type input "22"
click at [1369, 211] on div "FD22" at bounding box center [1383, 213] width 74 height 15
click at [1369, 183] on input "text" at bounding box center [1402, 182] width 137 height 22
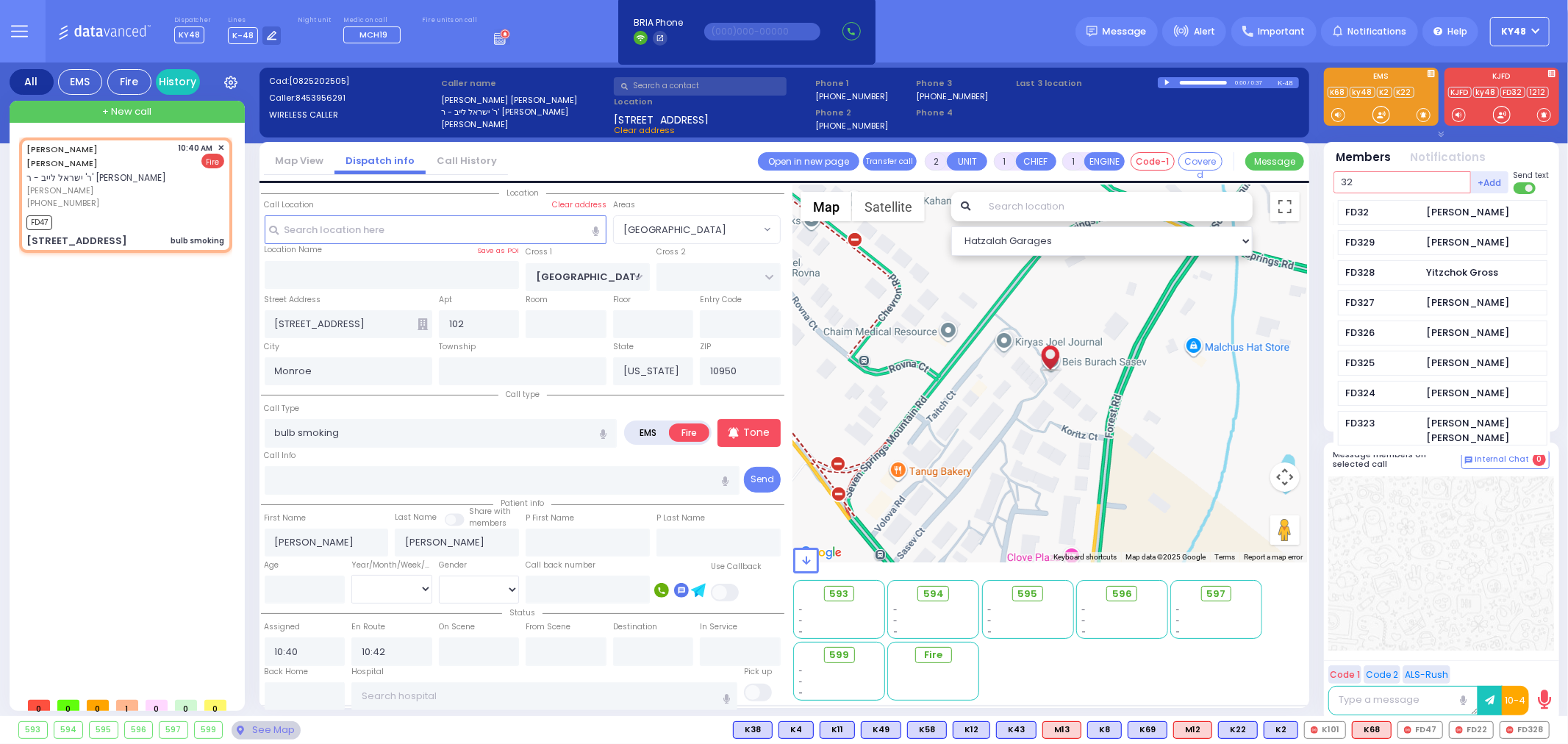
type input "328"
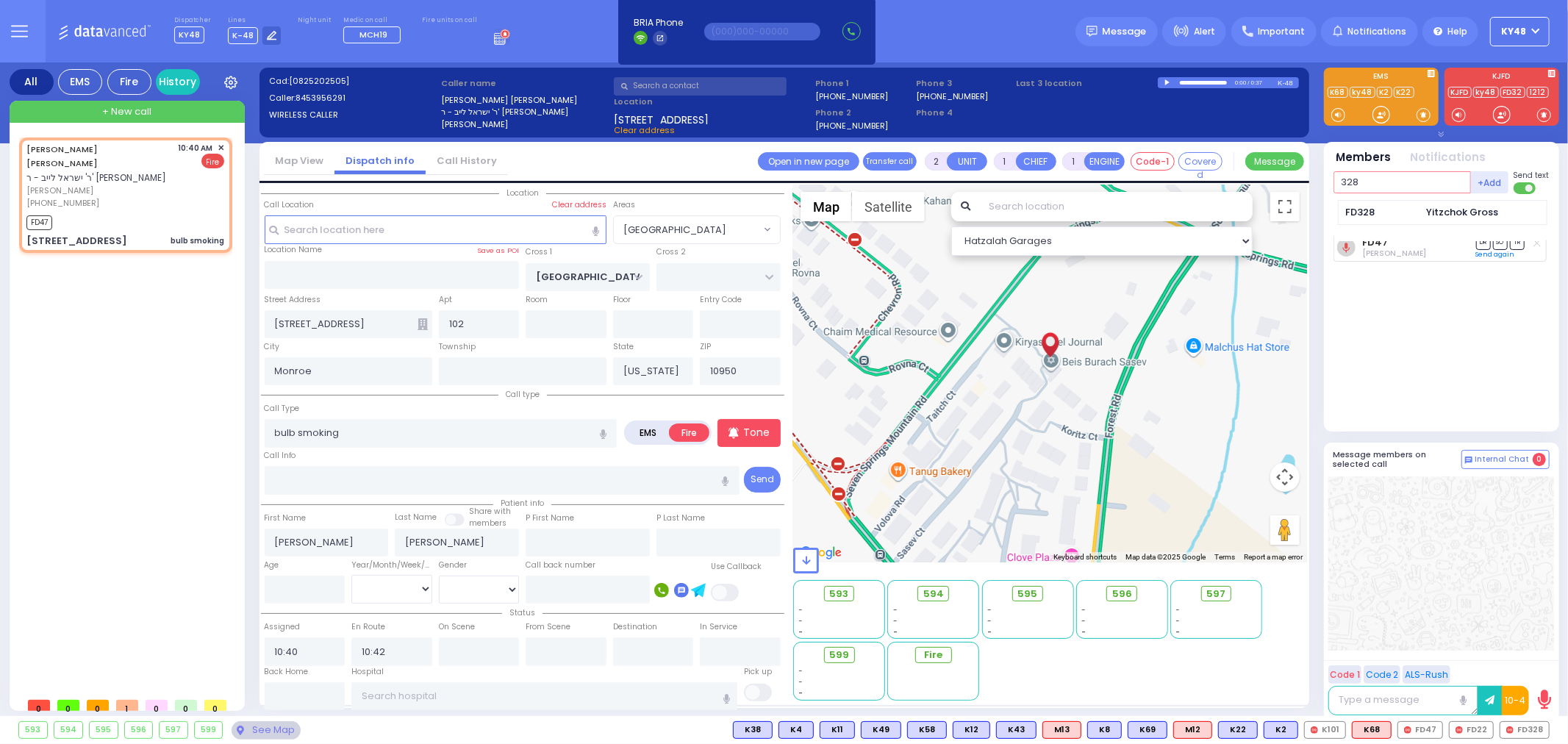
select select
radio input "true"
select select
select select "Hatzalah Garages"
select select "[GEOGRAPHIC_DATA]"
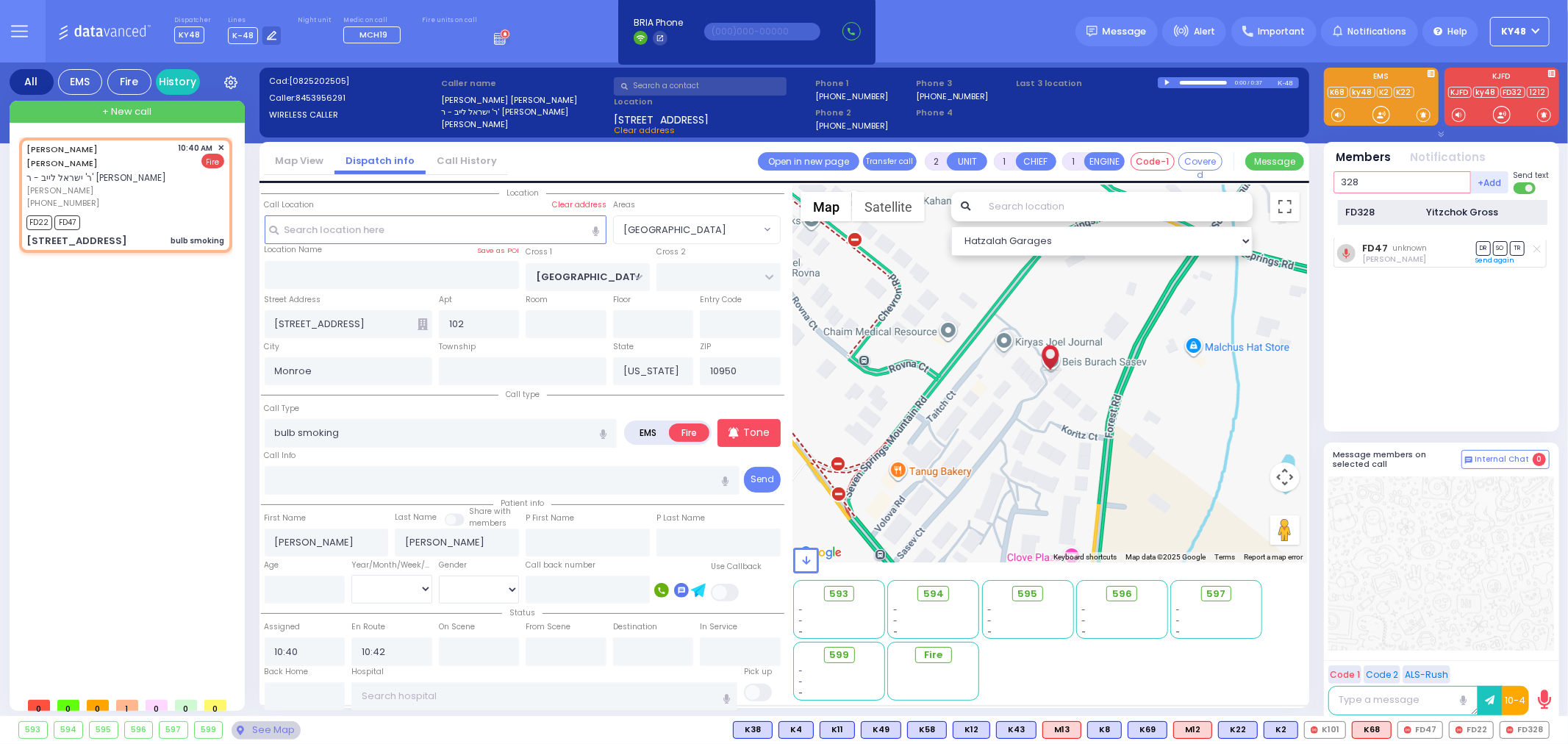
type input "328"
click at [1396, 216] on div "FD328" at bounding box center [1383, 213] width 74 height 15
select select
radio input "true"
select select
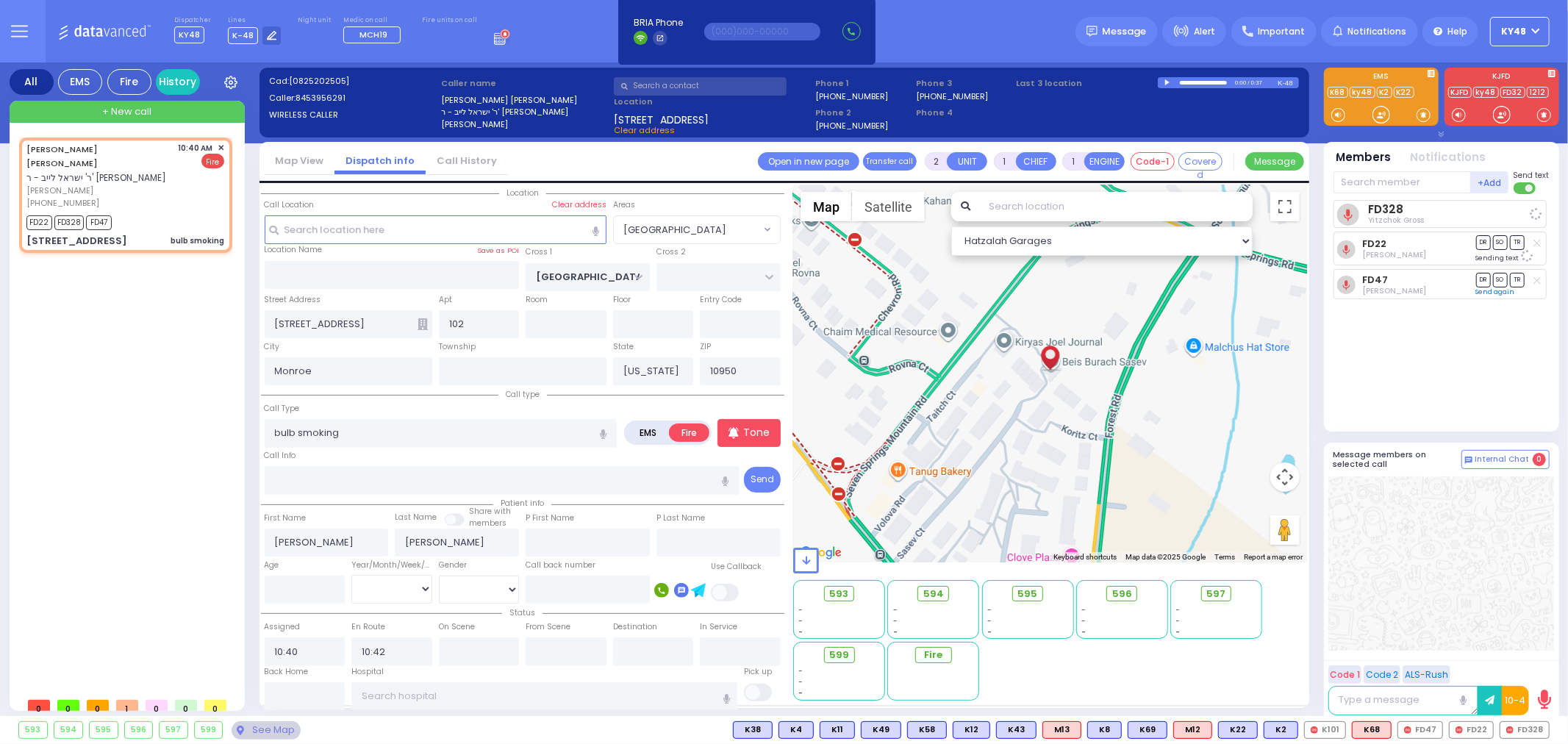
select select "[GEOGRAPHIC_DATA]"
select select "Hatzalah Garages"
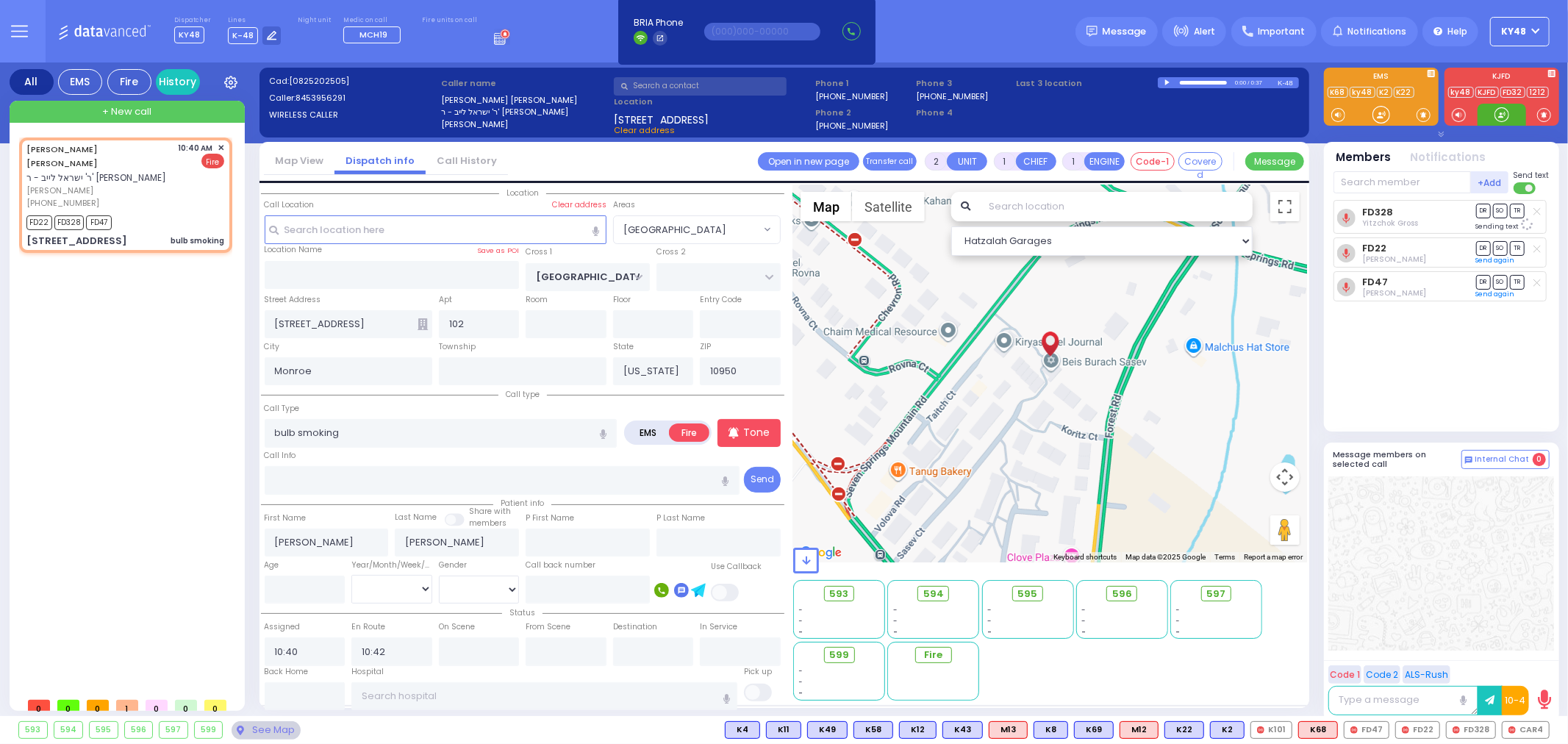
drag, startPoint x: 1501, startPoint y: 119, endPoint x: 1496, endPoint y: 126, distance: 8.6
click at [1377, 186] on input "text" at bounding box center [1402, 182] width 137 height 22
click at [1521, 732] on span "CAR4" at bounding box center [1525, 730] width 46 height 16
select select
radio input "true"
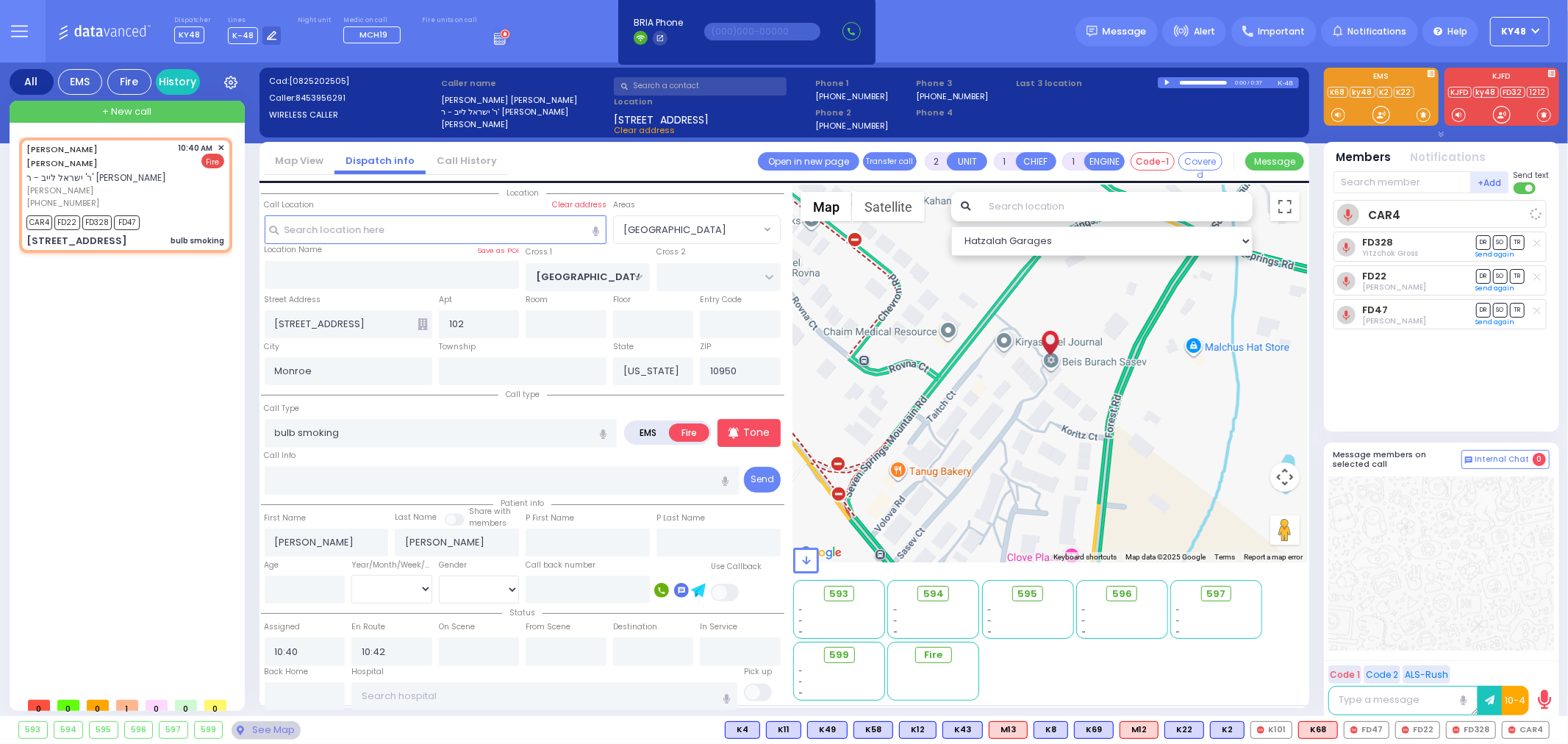
select select
select select "Hatzalah Garages"
select select "[GEOGRAPHIC_DATA]"
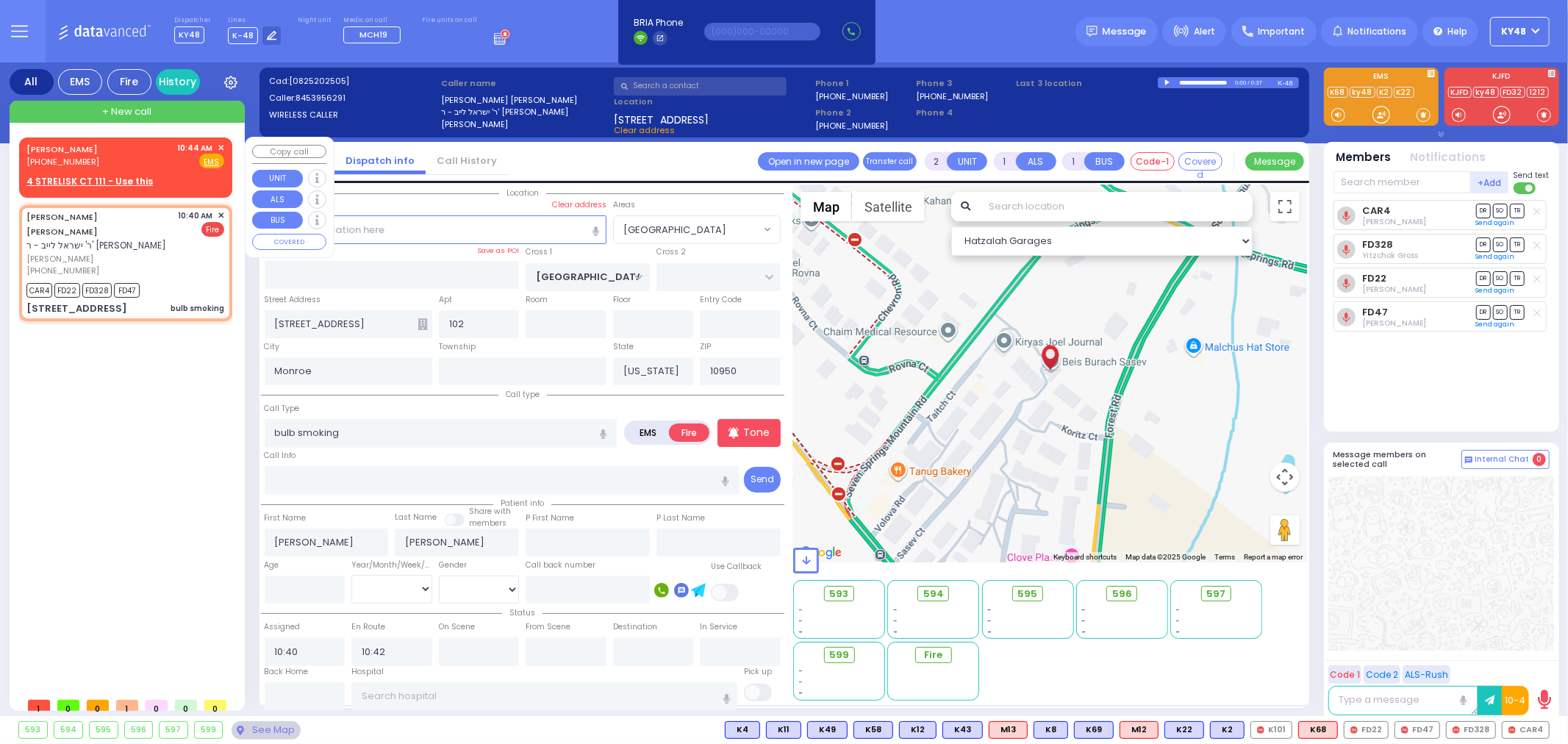
click at [146, 151] on div "[PERSON_NAME] [PHONE_NUMBER] 10:44 AM ✕ Fire EMS" at bounding box center [125, 155] width 198 height 27
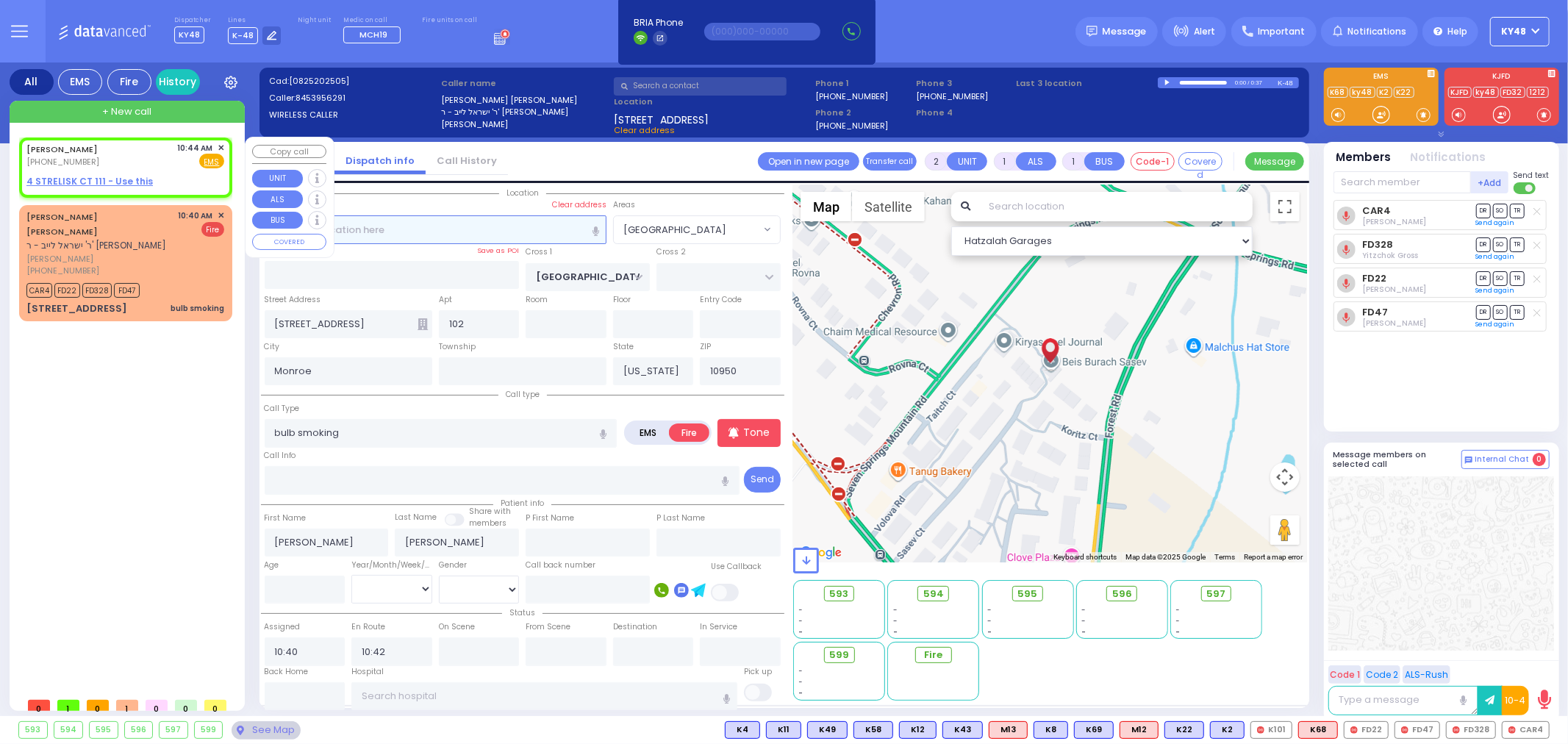
select select
radio input "true"
type input "SHIMON"
type input "GROSS"
select select
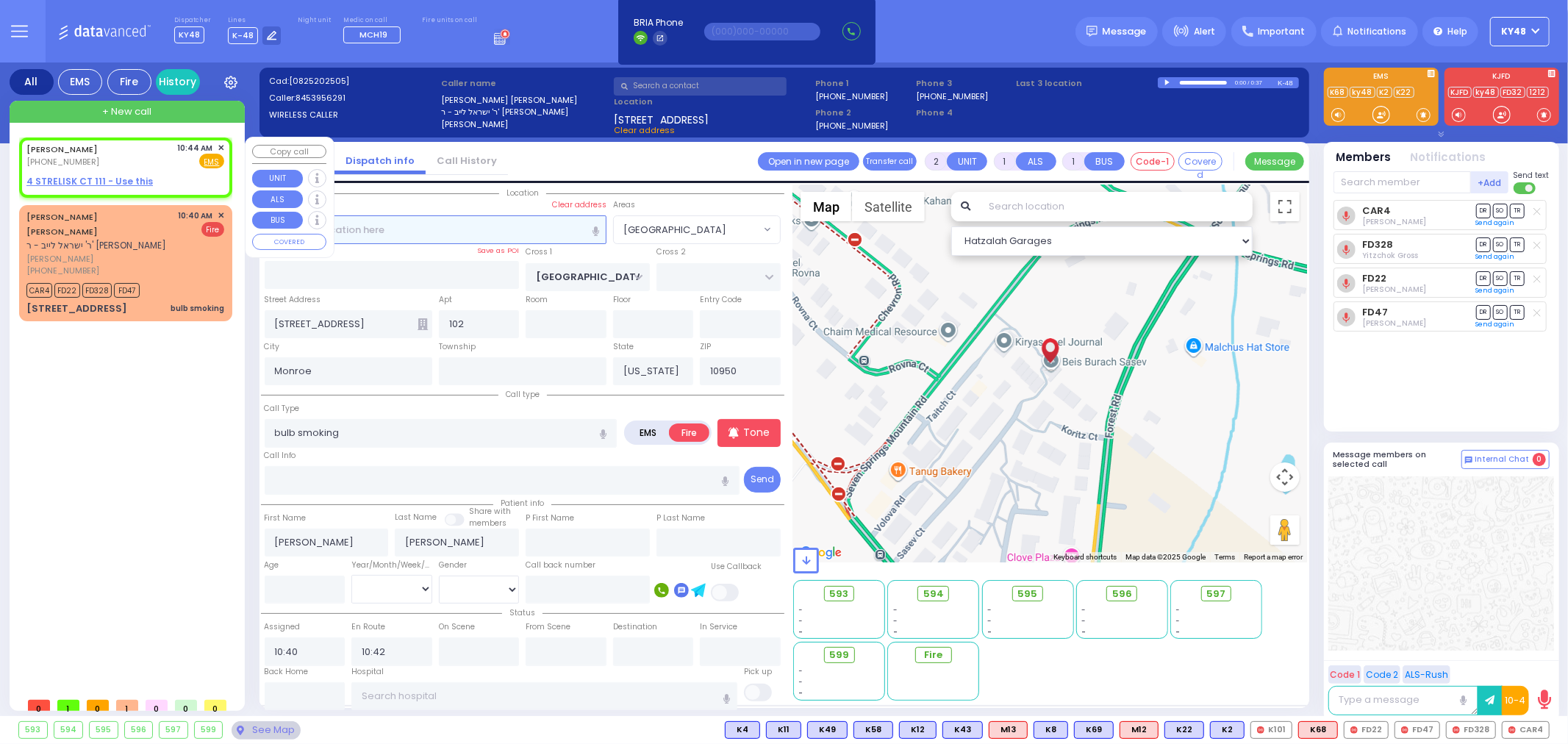
type input "10:44"
select select "Hatzalah Garages"
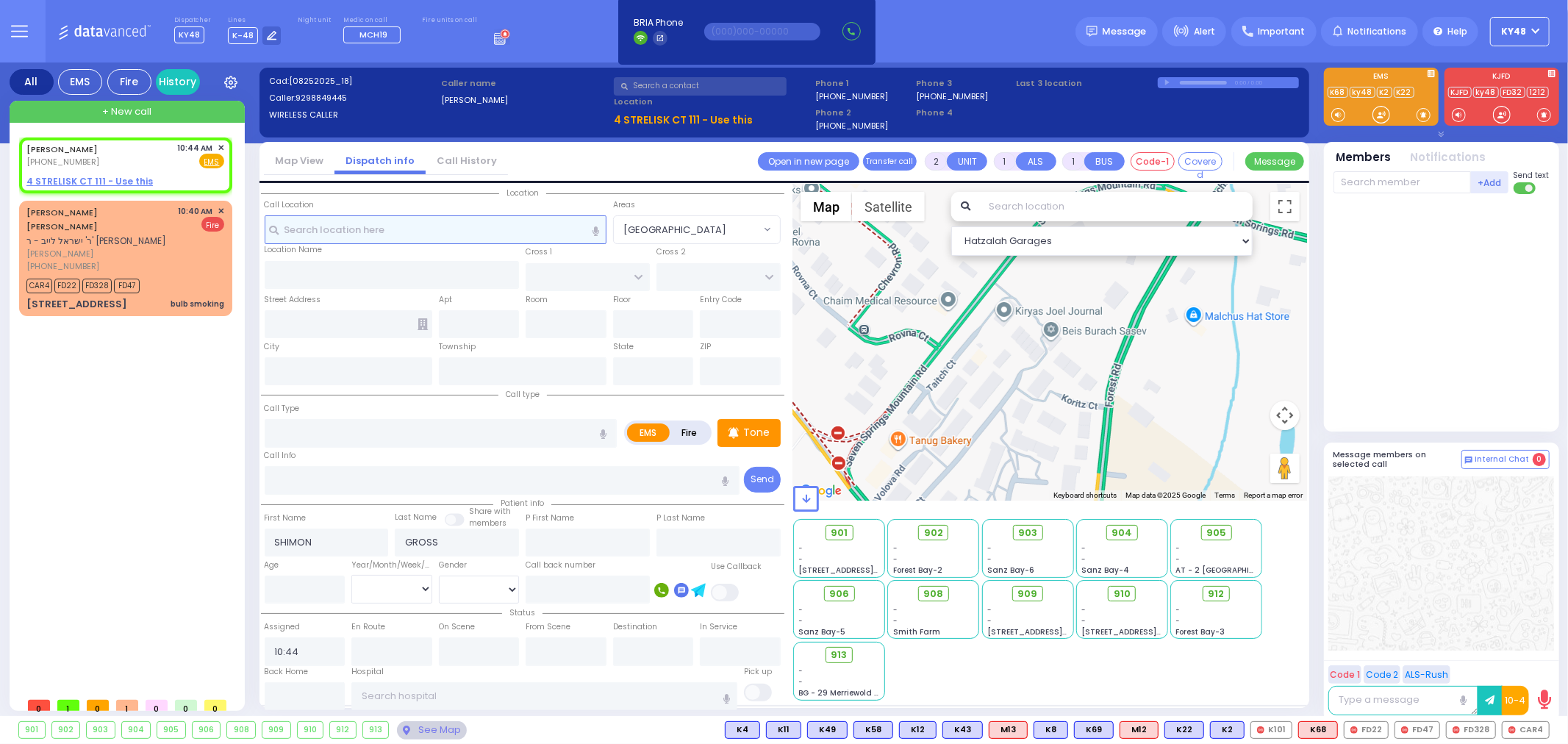
select select
radio input "true"
select select
select select "Hatzalah Garages"
click at [219, 146] on span "✕" at bounding box center [220, 148] width 7 height 12
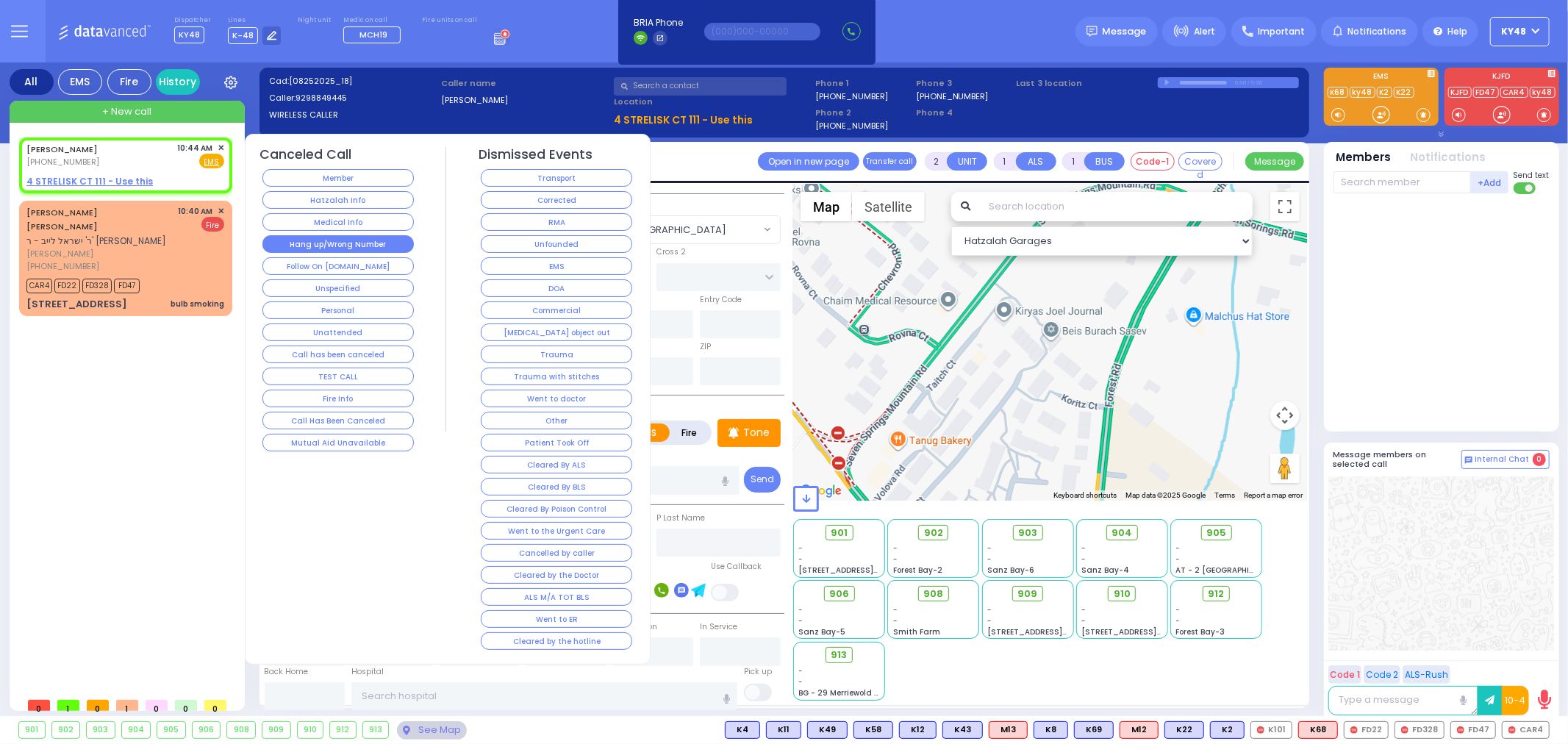
click at [317, 245] on button "Hang up/Wrong Number" at bounding box center [338, 244] width 151 height 18
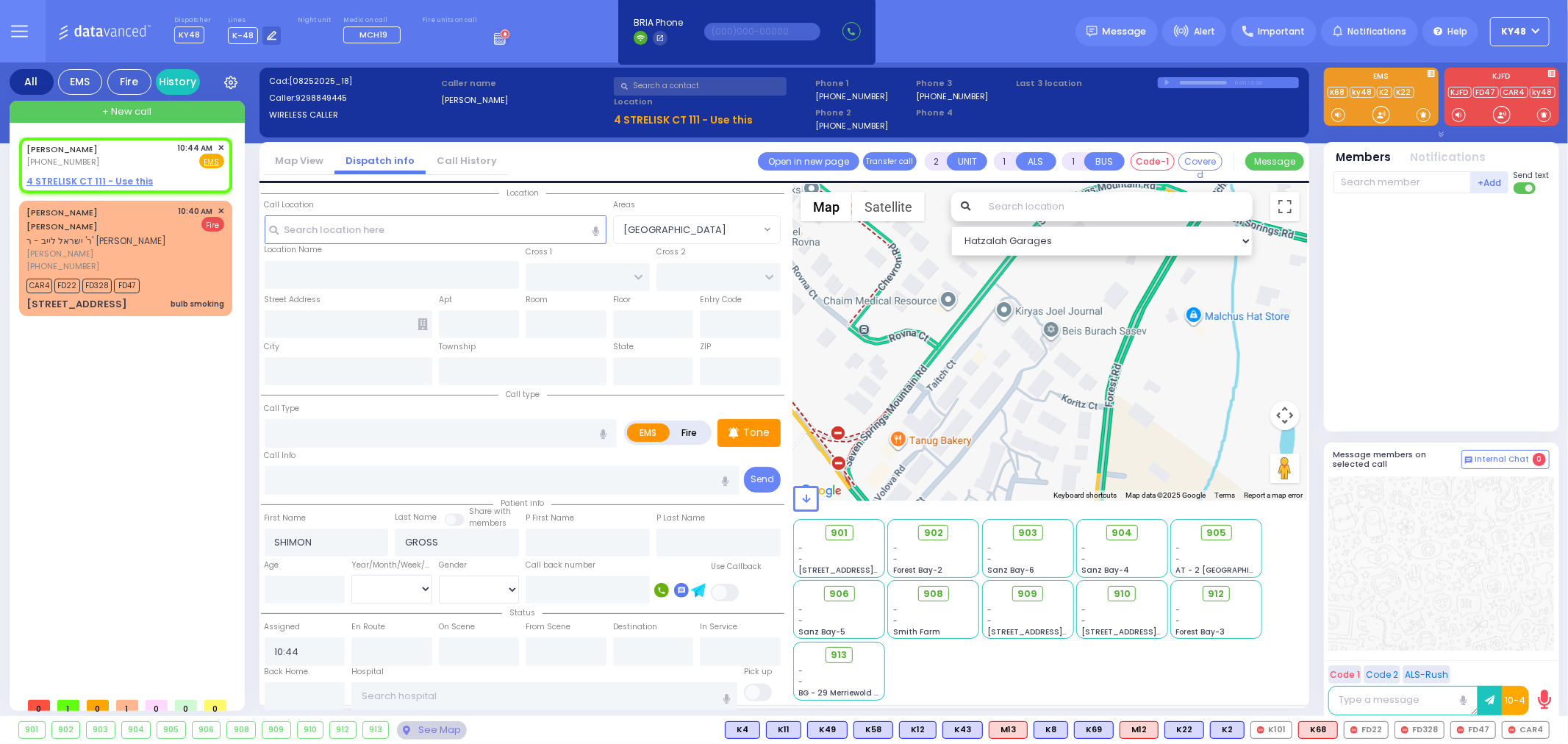
select select
radio input "true"
select select
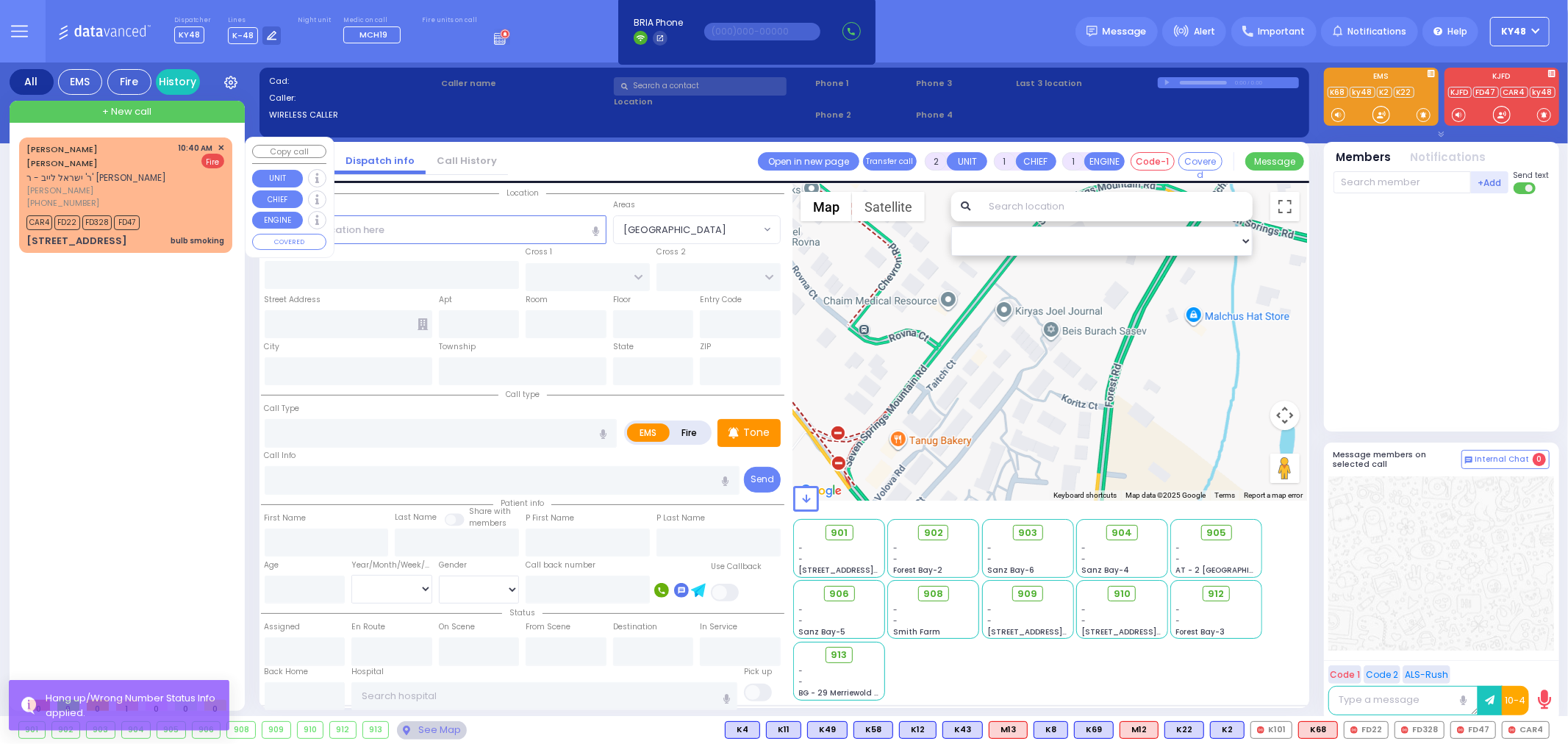
click at [196, 234] on div "bulb smoking" at bounding box center [197, 241] width 54 height 15
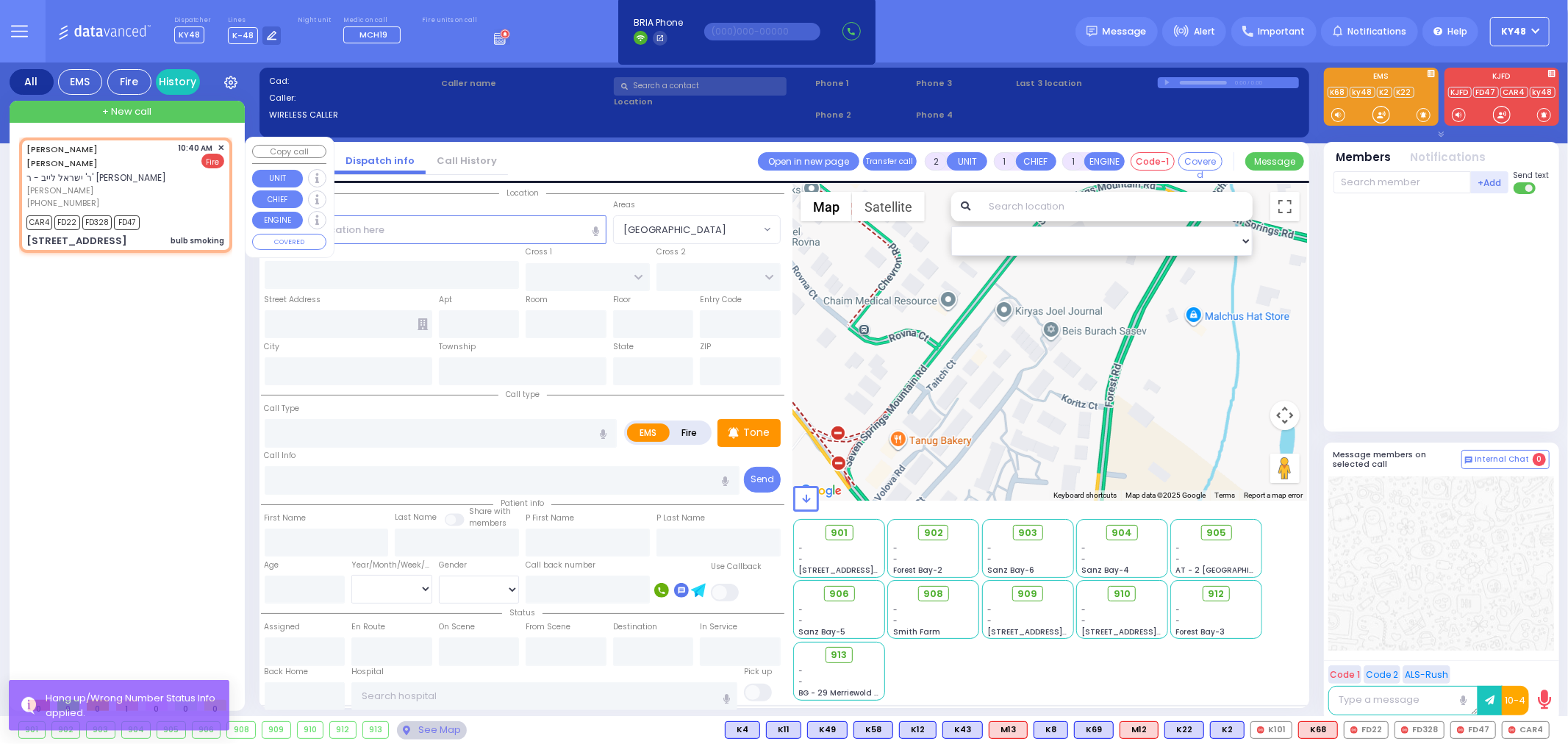
select select
type input "bulb smoking"
radio input "false"
radio input "true"
type input "[PERSON_NAME]"
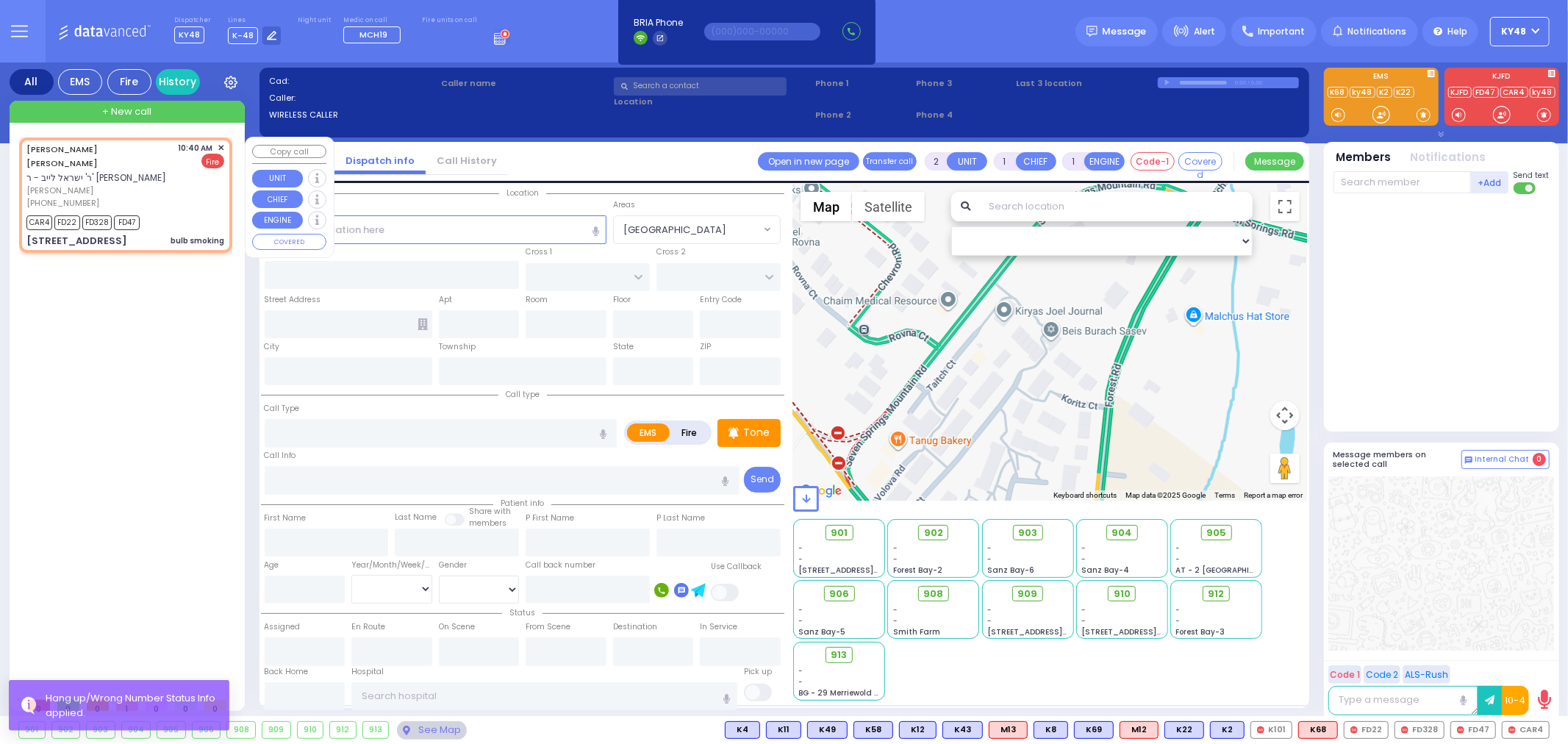
type input "[PERSON_NAME]"
select select
type input "10:40"
type input "10:42"
type input "[GEOGRAPHIC_DATA]"
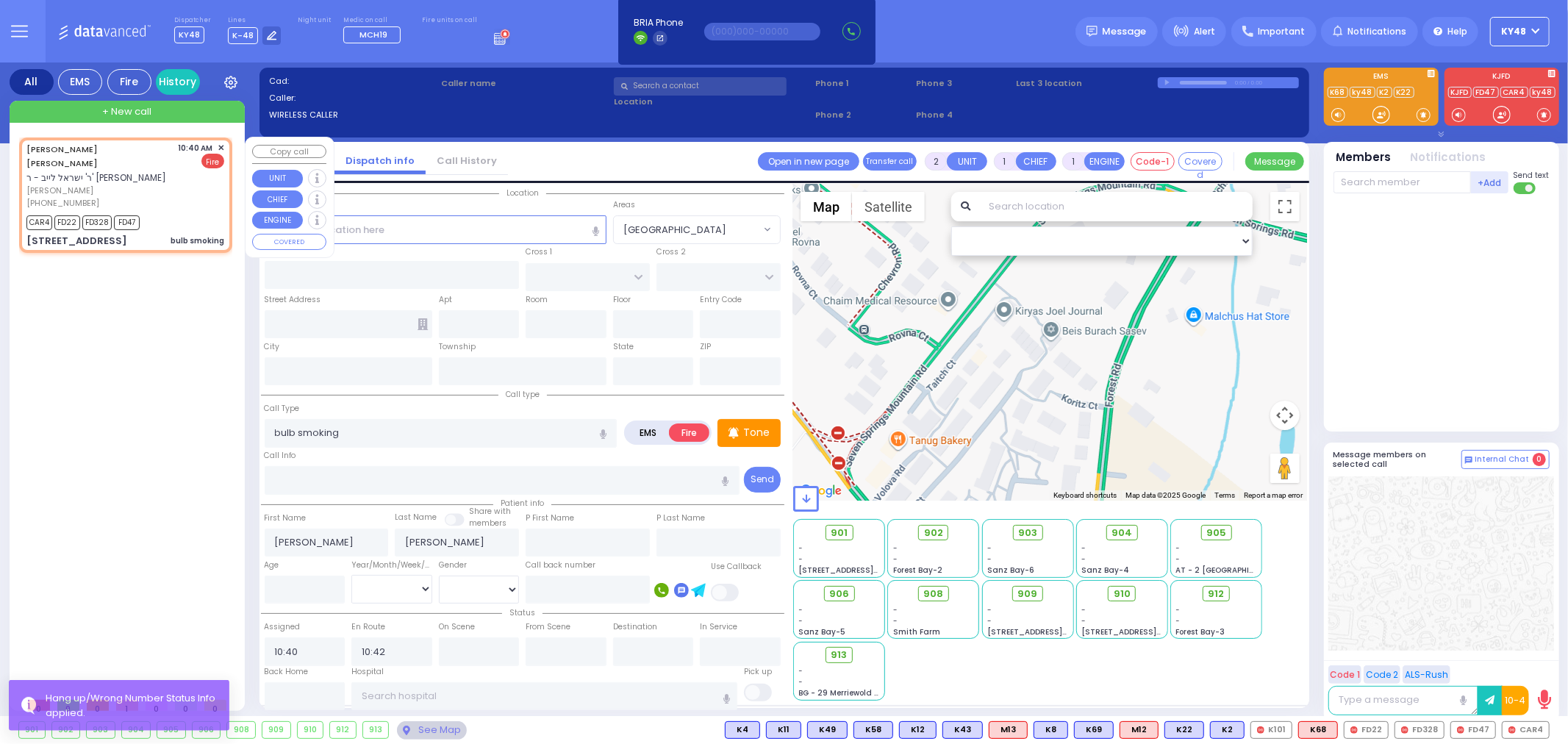
type input "[STREET_ADDRESS]"
type input "102"
type input "Monroe"
type input "[US_STATE]"
type input "10950"
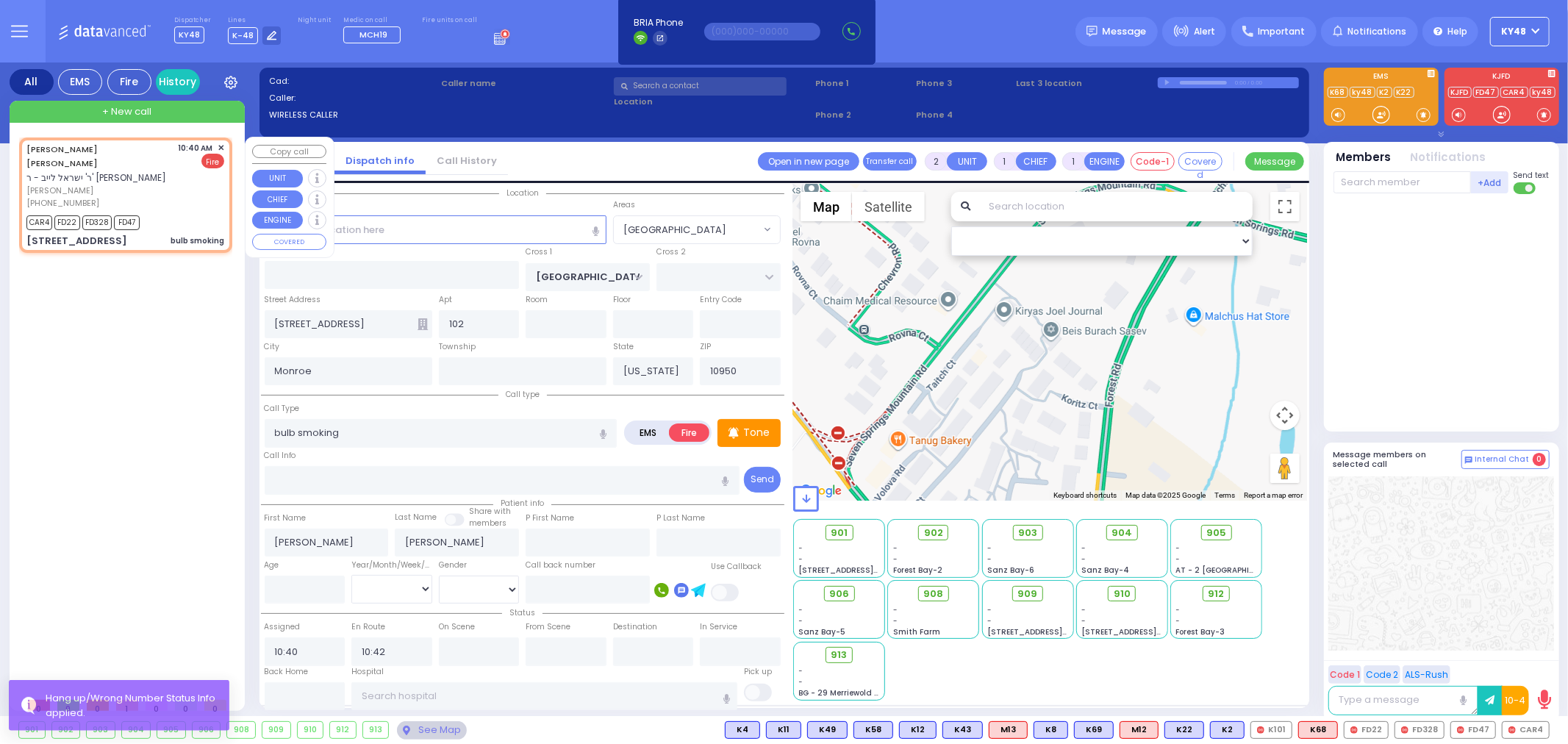
select select "[GEOGRAPHIC_DATA]"
select select "Hatzalah Garages"
